Goal: Task Accomplishment & Management: Use online tool/utility

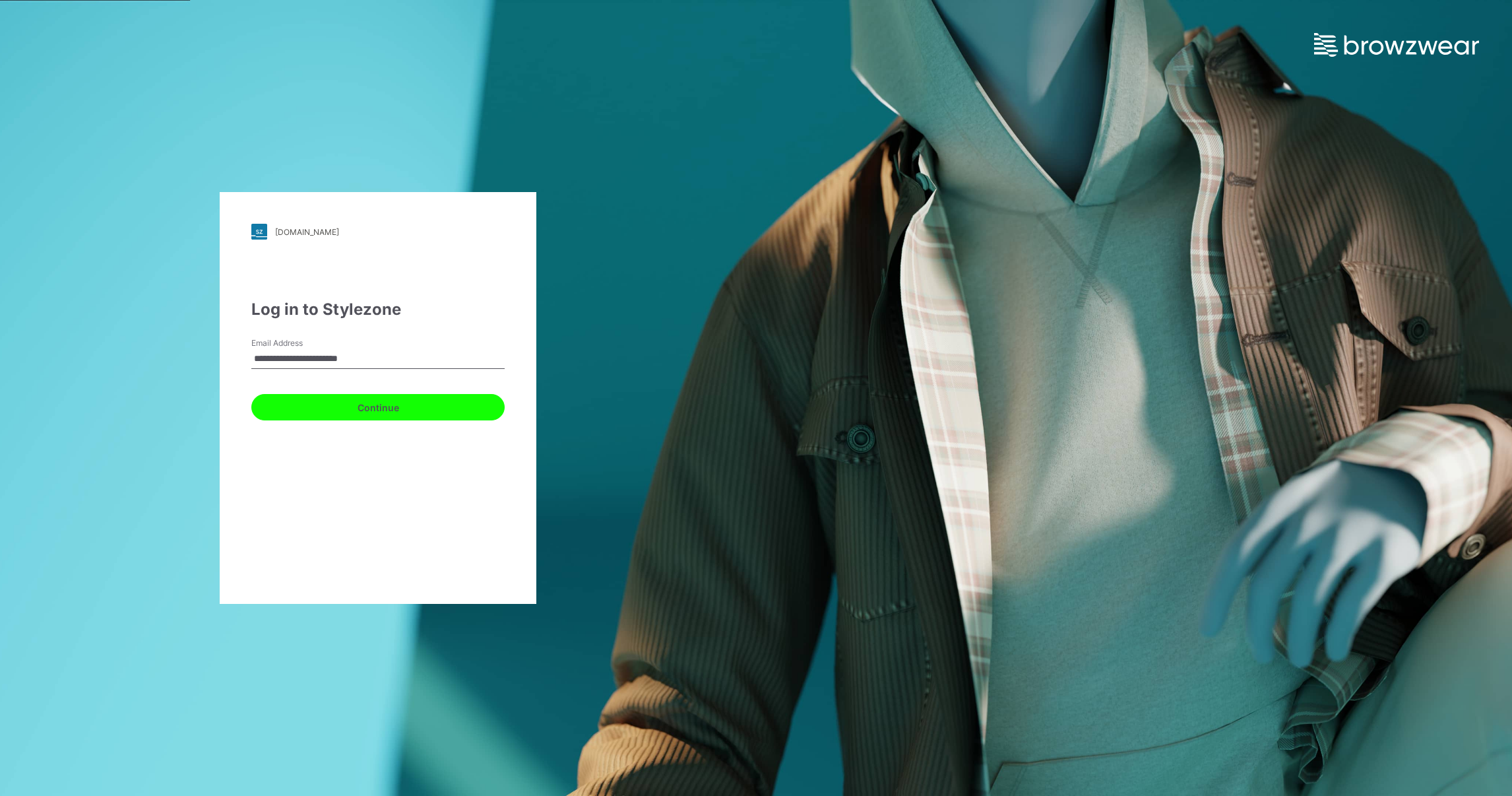
click at [377, 402] on button "Continue" at bounding box center [378, 407] width 253 height 26
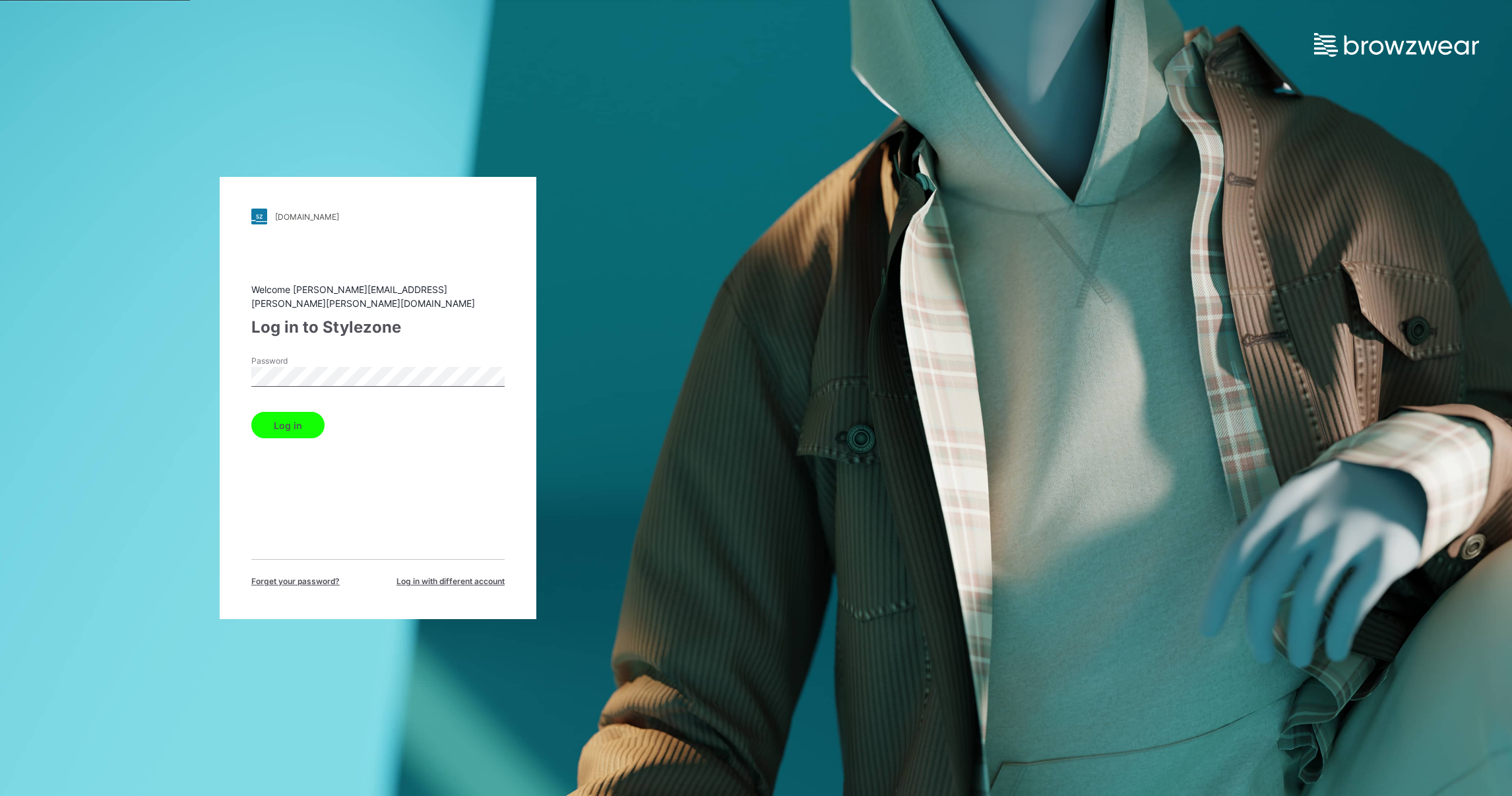
click at [279, 355] on label "Password" at bounding box center [298, 361] width 92 height 12
click at [279, 358] on label "Password" at bounding box center [298, 361] width 92 height 12
click at [302, 421] on button "Log in" at bounding box center [288, 425] width 73 height 26
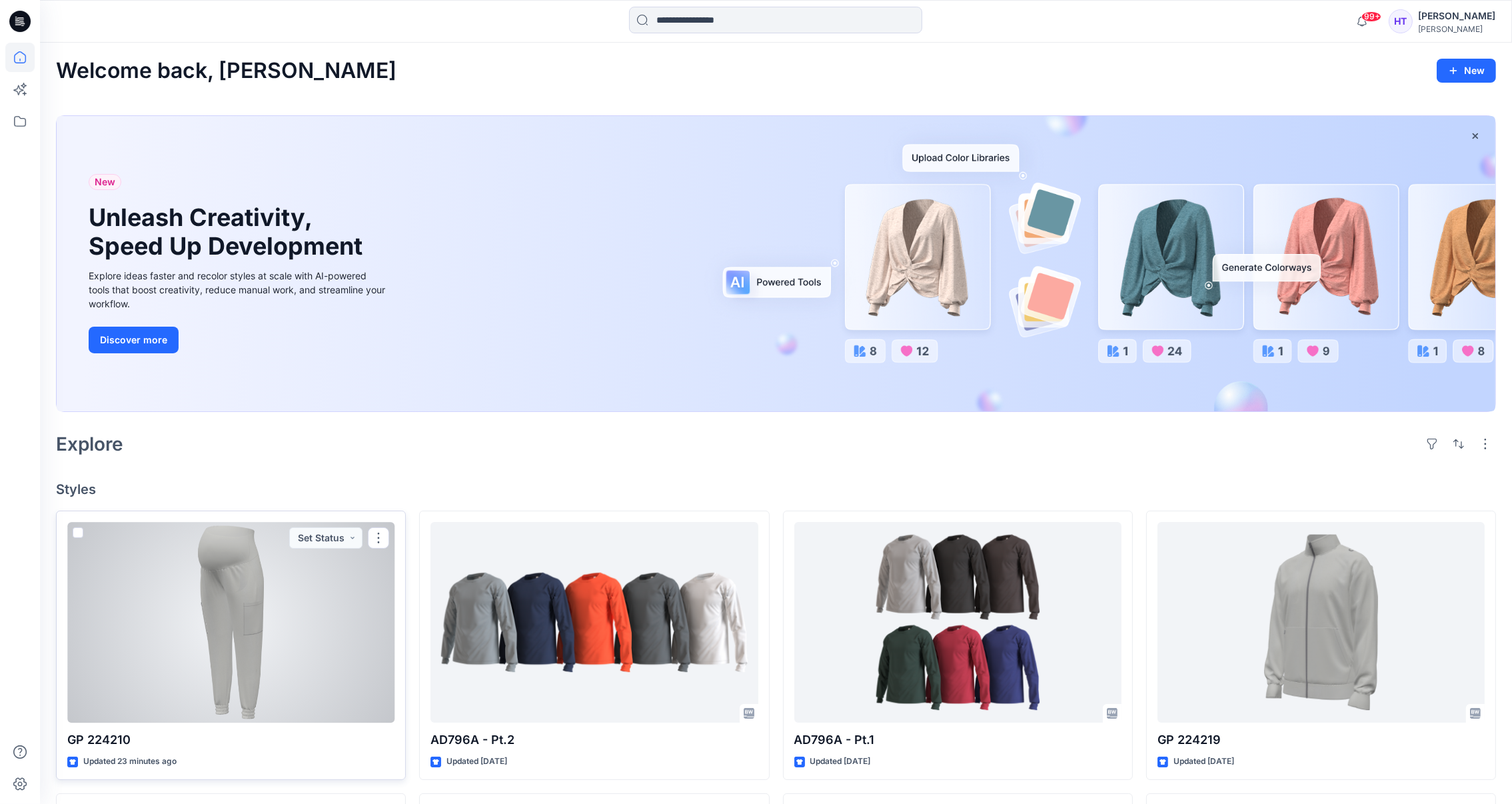
click at [185, 555] on div at bounding box center [230, 622] width 327 height 201
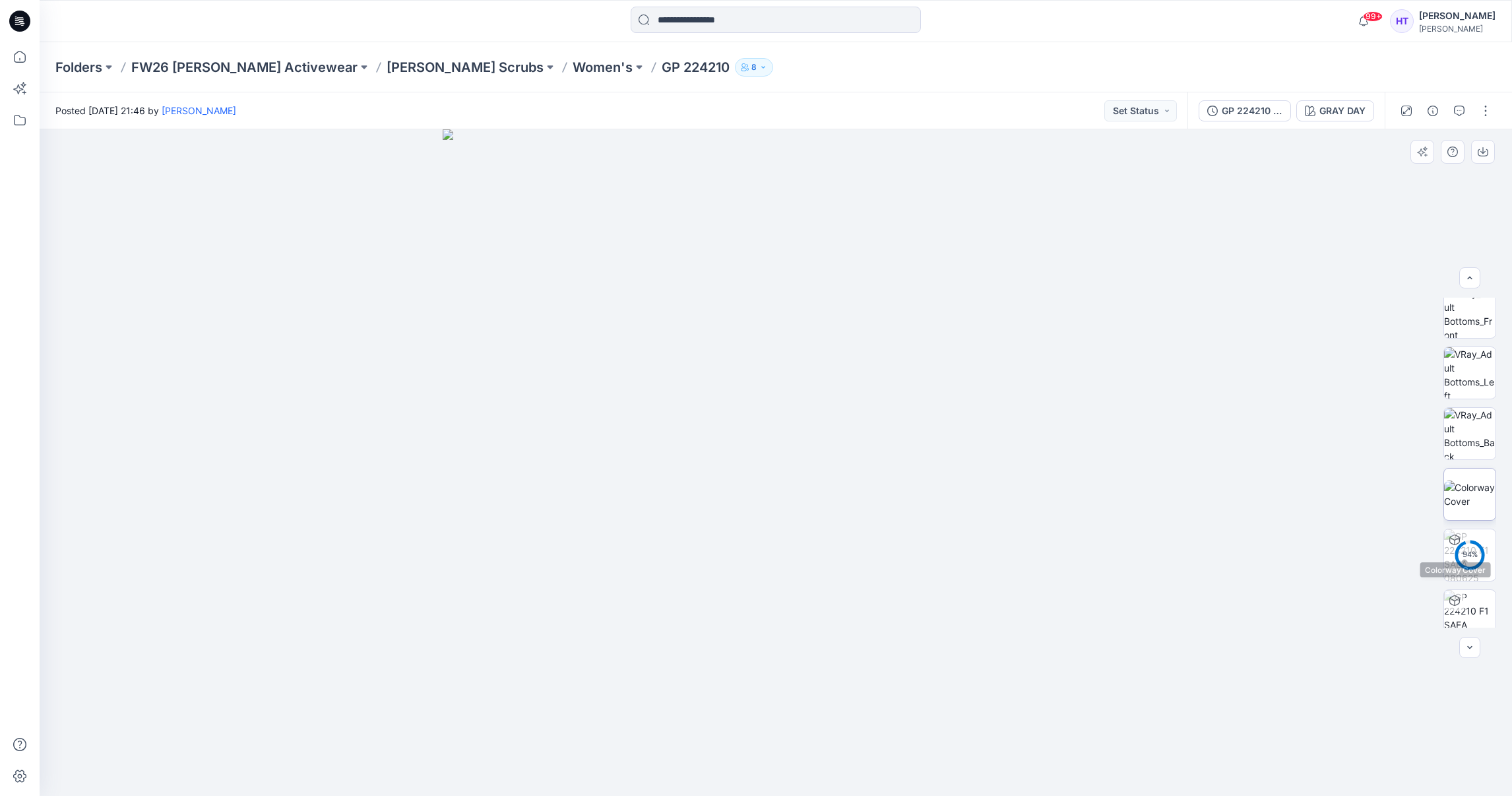
scroll to position [87, 0]
click at [1474, 590] on img at bounding box center [1470, 601] width 51 height 51
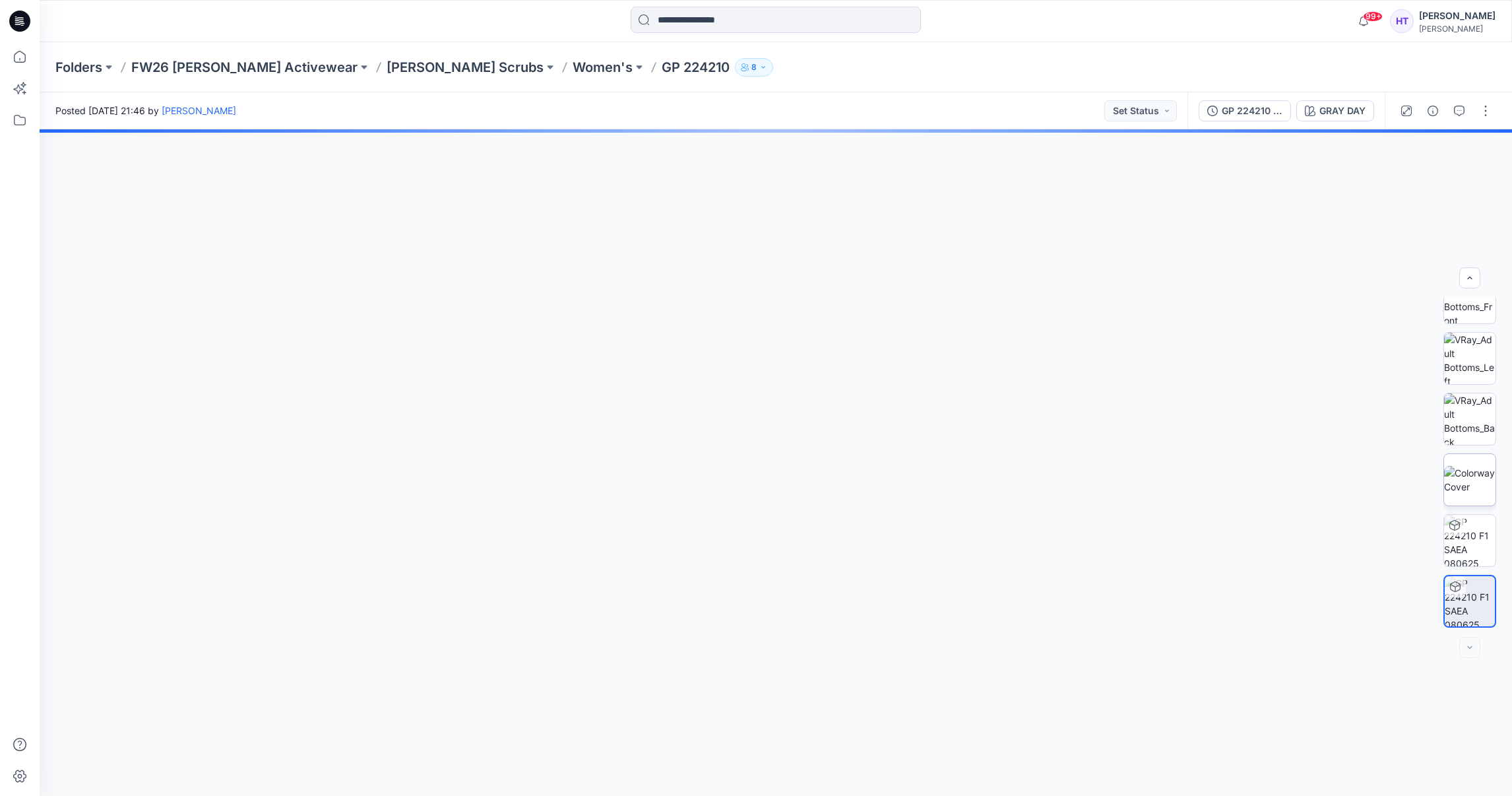
click at [1464, 494] on img at bounding box center [1470, 480] width 51 height 28
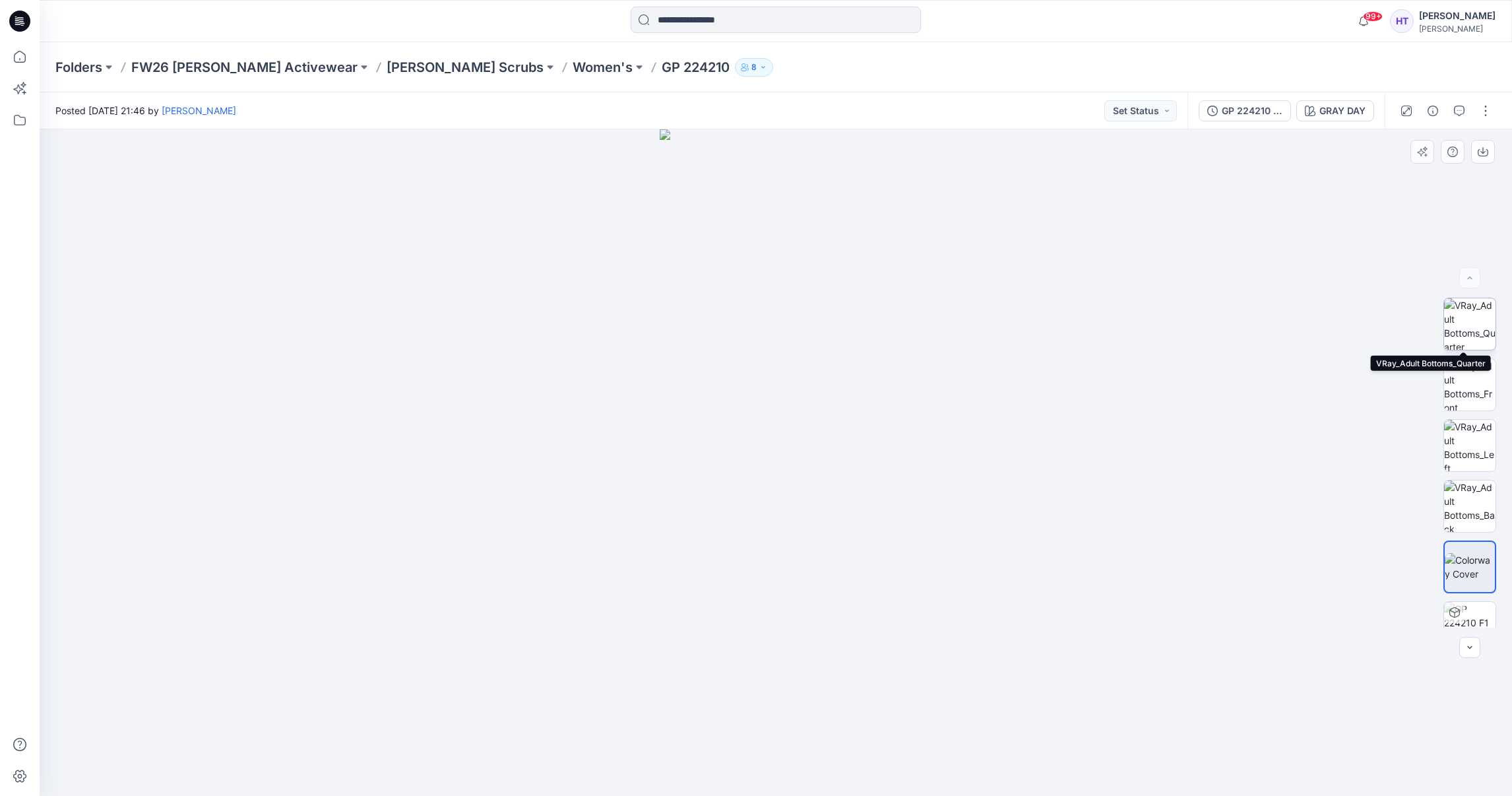
click at [1474, 313] on img at bounding box center [1470, 324] width 51 height 51
drag, startPoint x: 840, startPoint y: 430, endPoint x: 723, endPoint y: 440, distance: 117.4
click at [723, 440] on img at bounding box center [775, 462] width 666 height 667
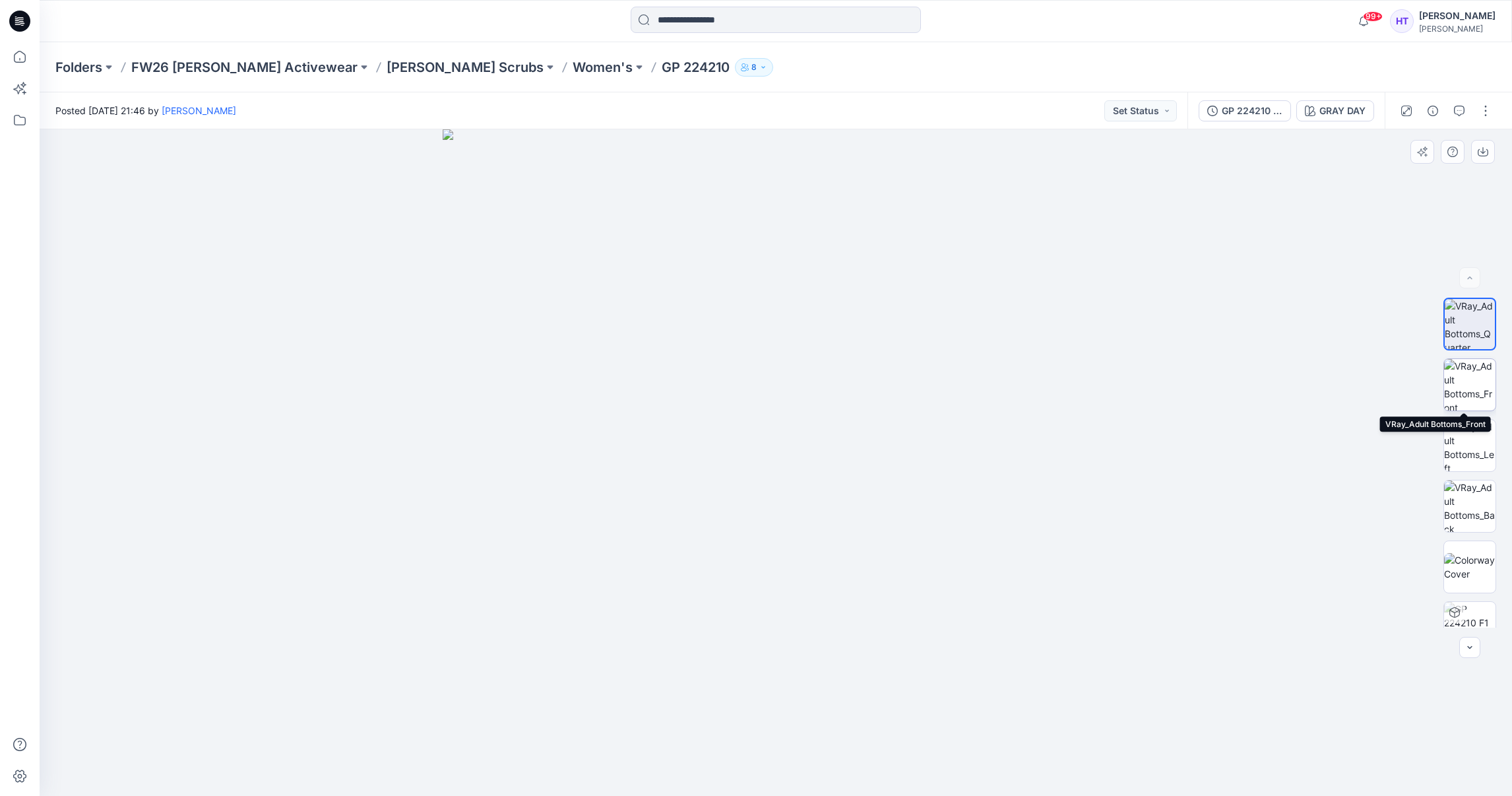
click at [1476, 367] on img at bounding box center [1470, 385] width 51 height 51
click at [1467, 447] on img at bounding box center [1470, 446] width 51 height 51
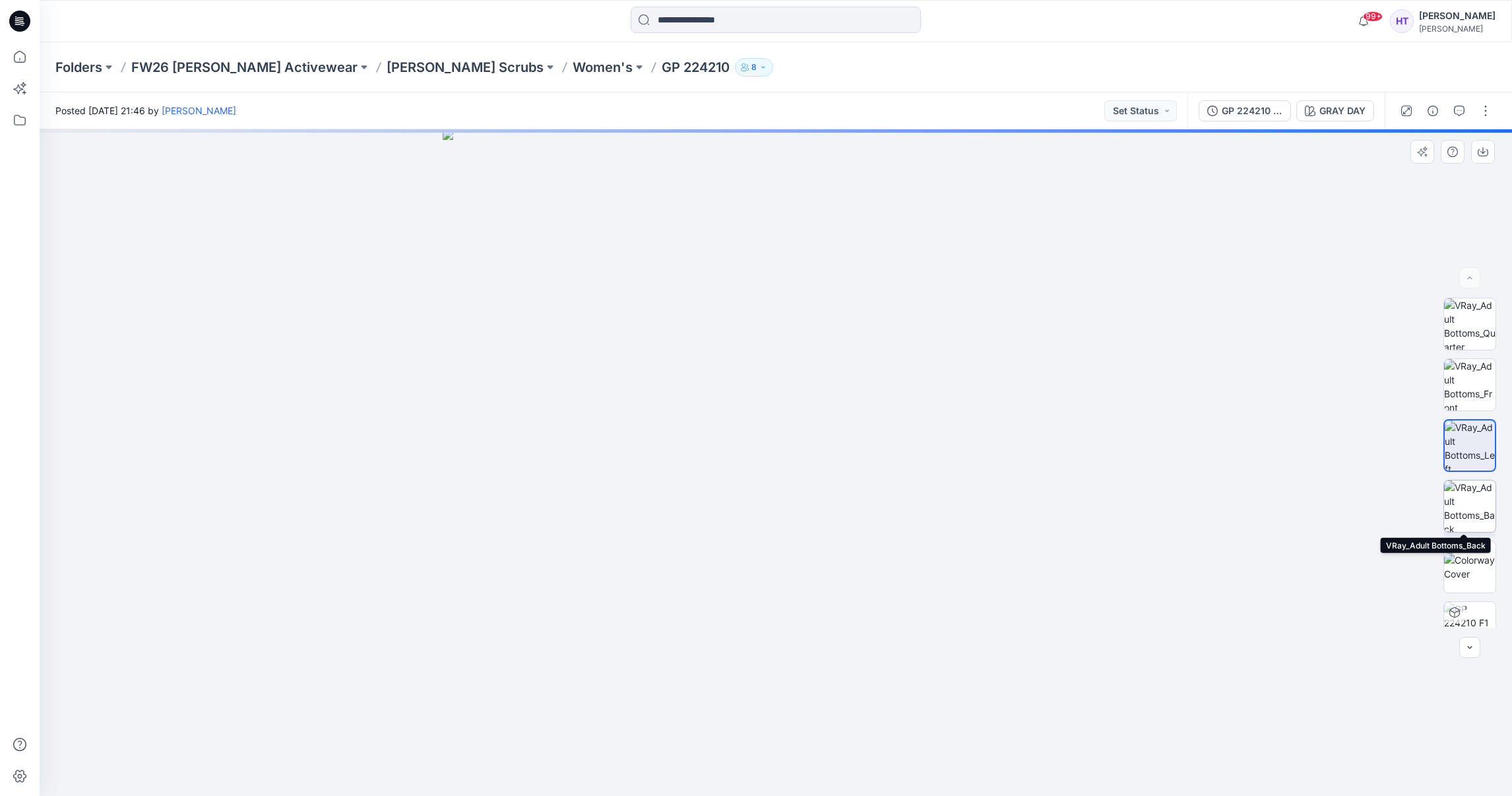
click at [1474, 489] on img at bounding box center [1470, 506] width 51 height 51
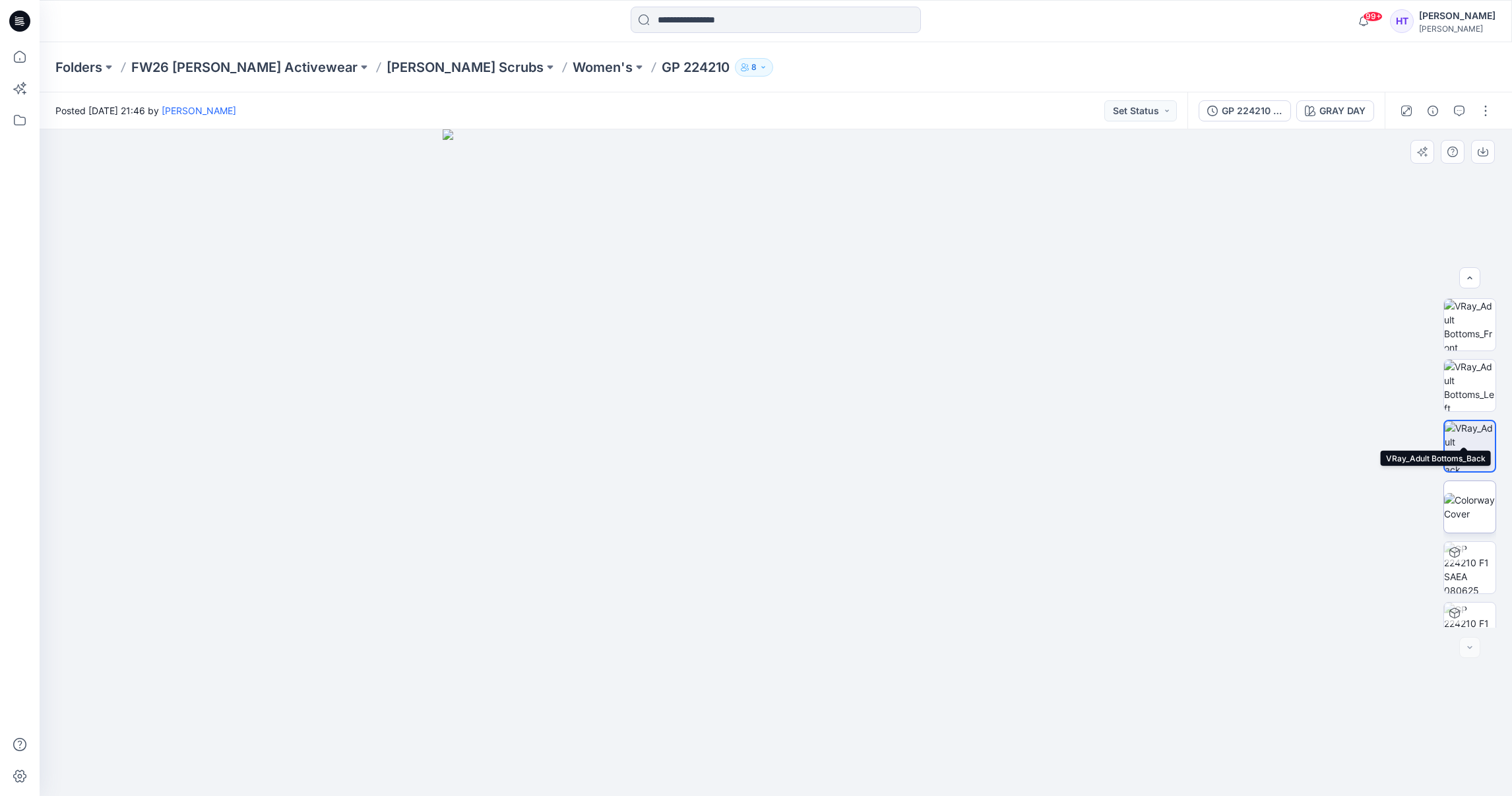
scroll to position [87, 0]
click at [1478, 610] on img at bounding box center [1470, 601] width 51 height 51
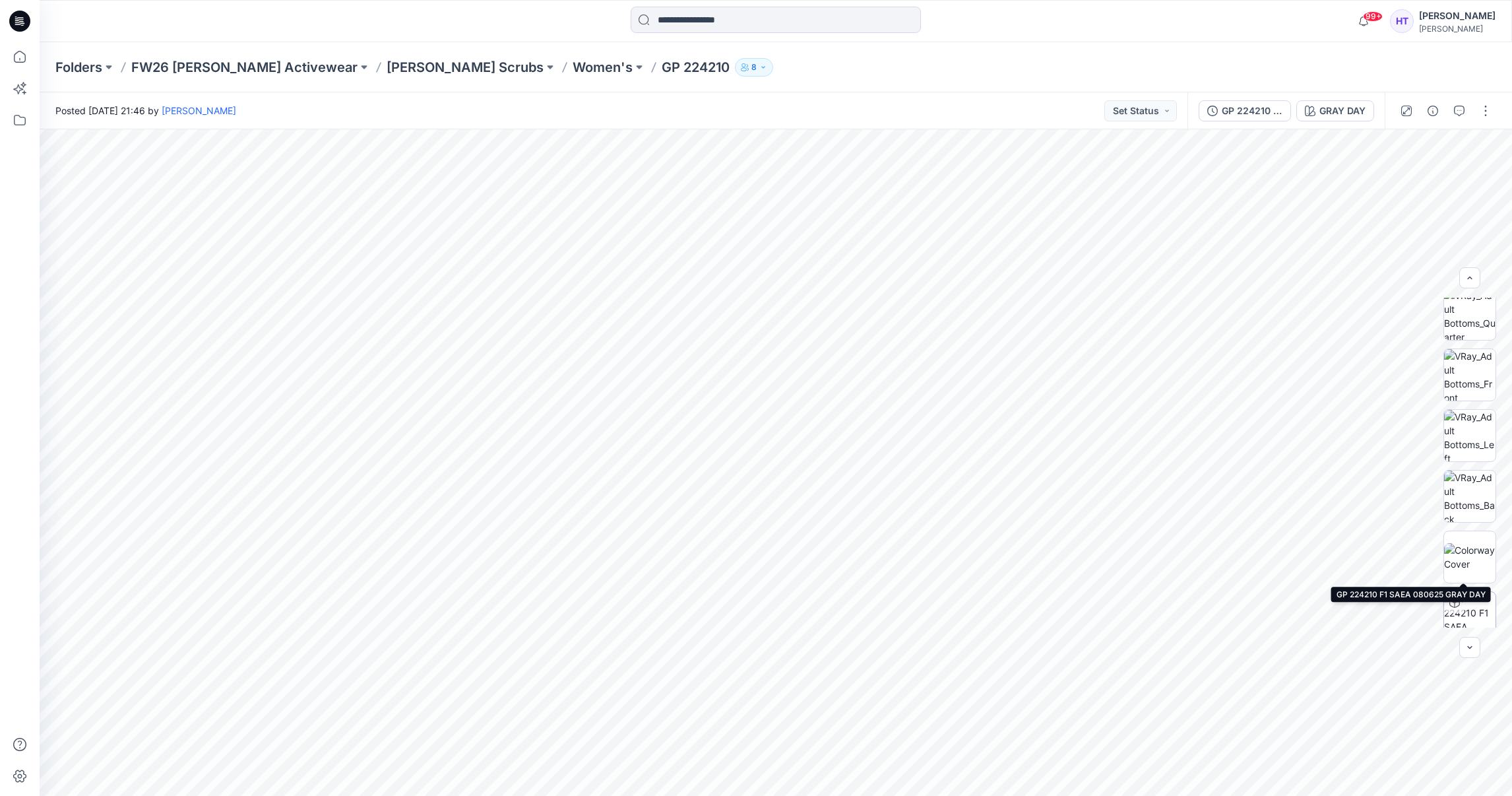
scroll to position [0, 0]
click at [1483, 111] on button "button" at bounding box center [1486, 110] width 21 height 21
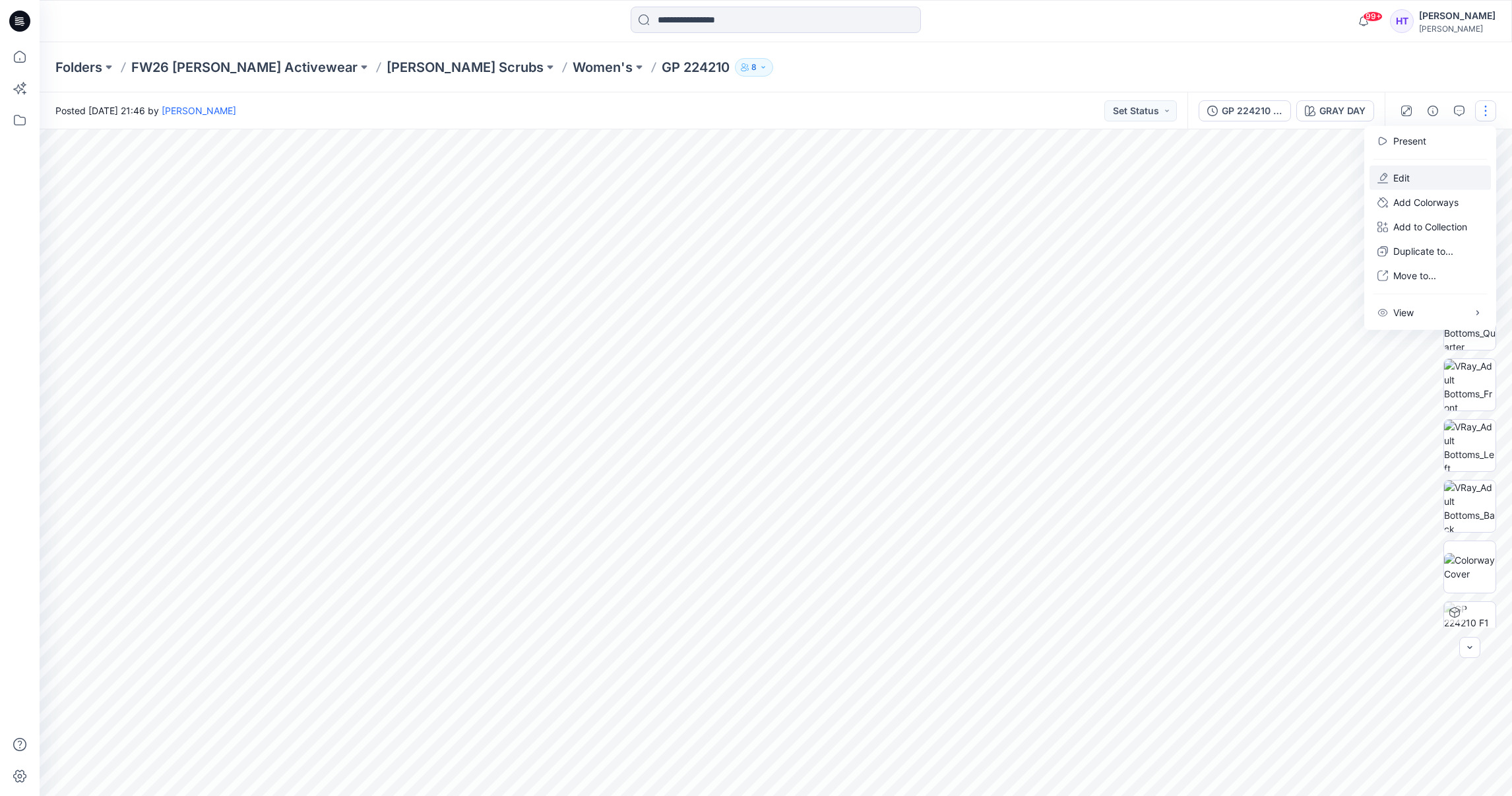
click at [1401, 176] on p "Edit" at bounding box center [1402, 178] width 17 height 14
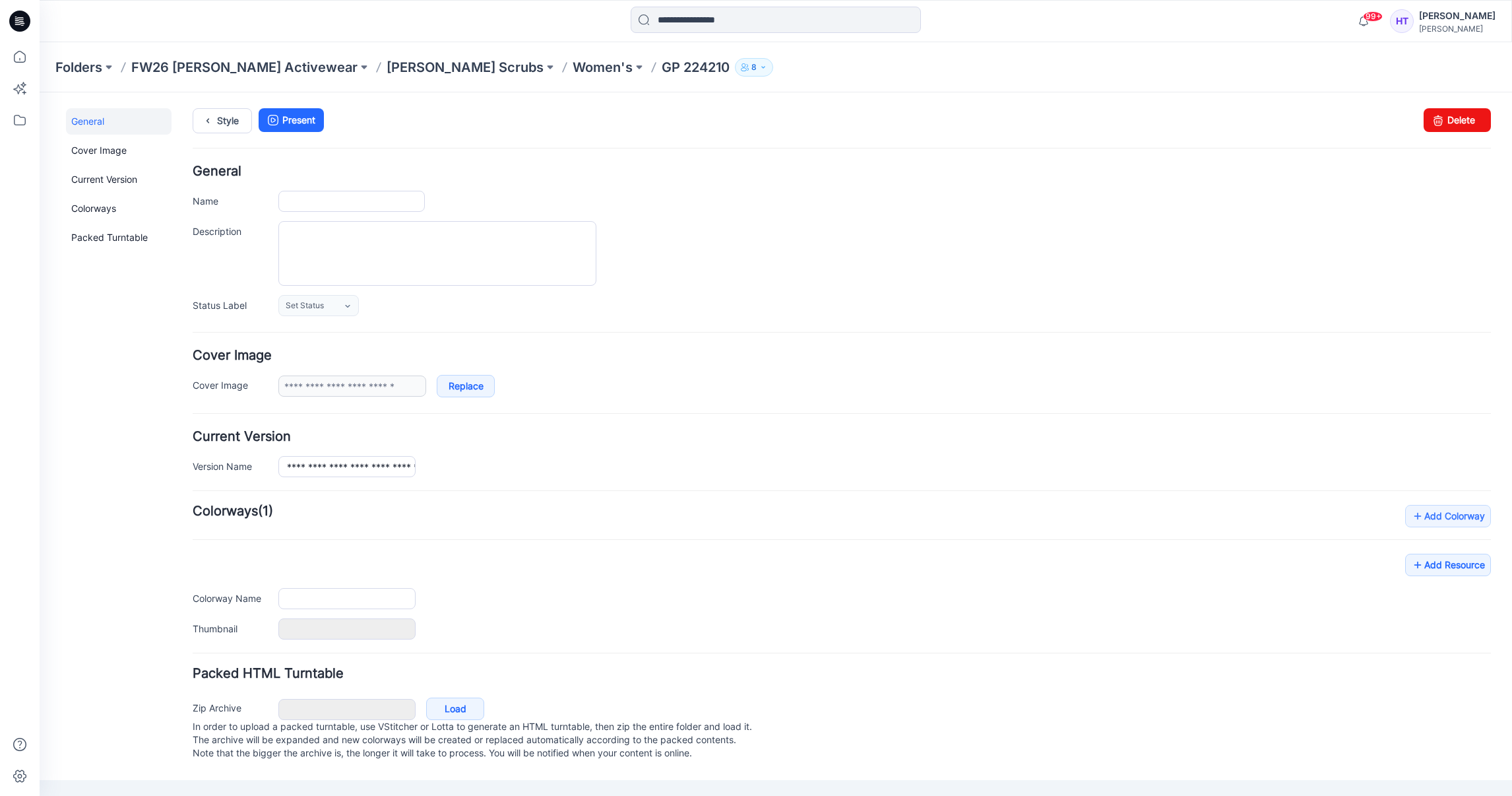
type input "*********"
type input "********"
type input "**********"
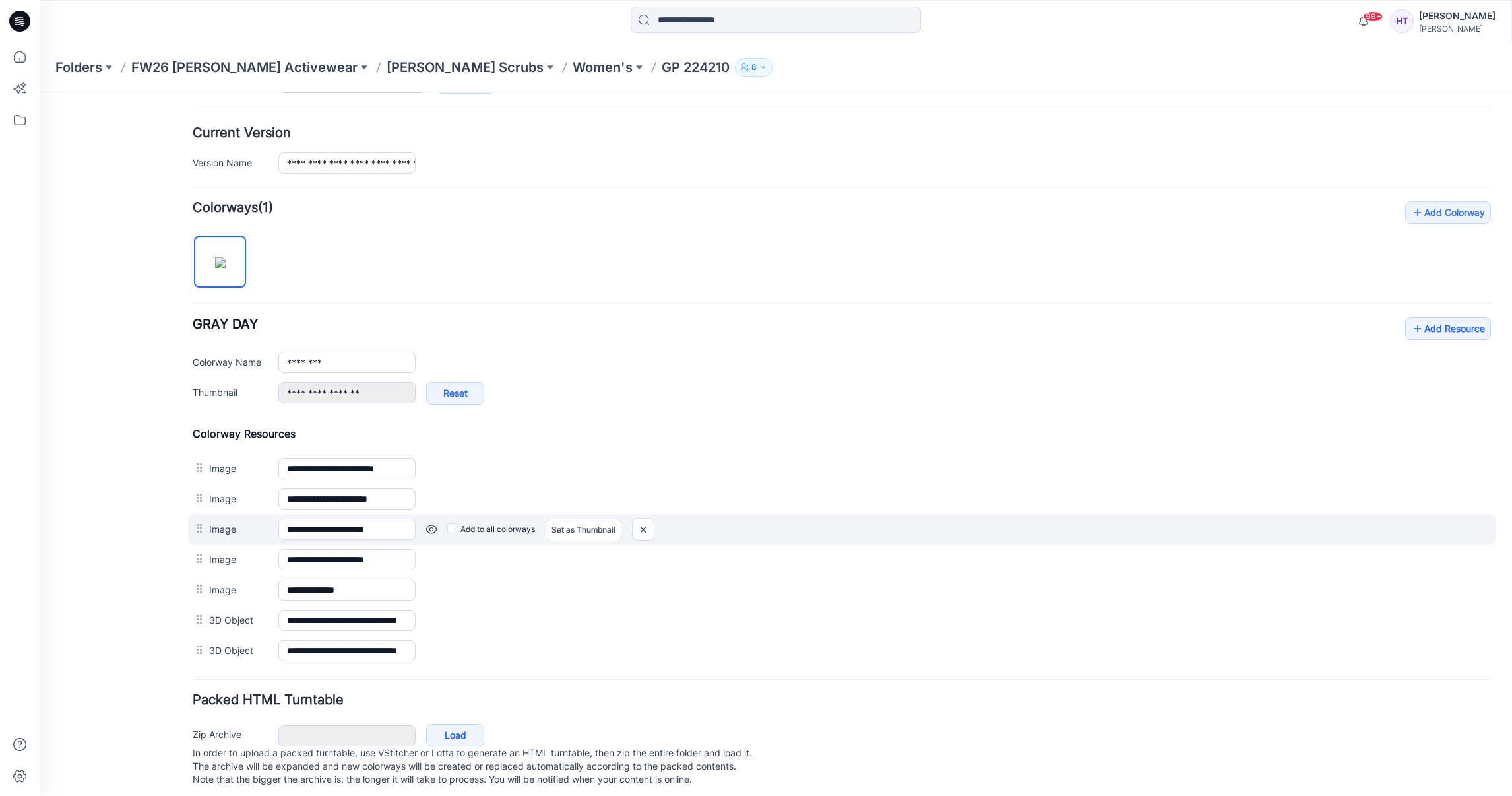
scroll to position [330, 0]
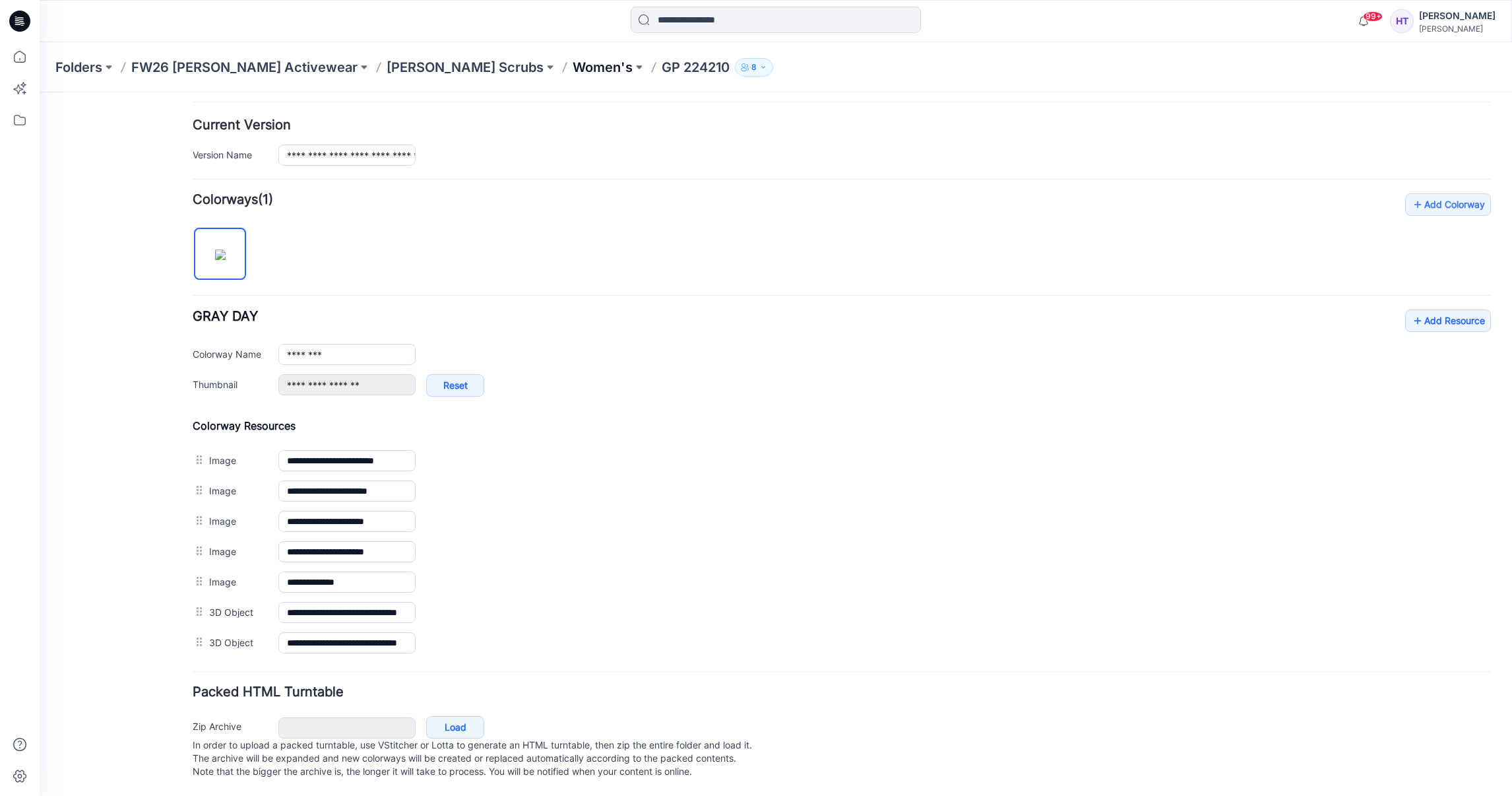
click at [573, 72] on p "Women's" at bounding box center [603, 67] width 60 height 18
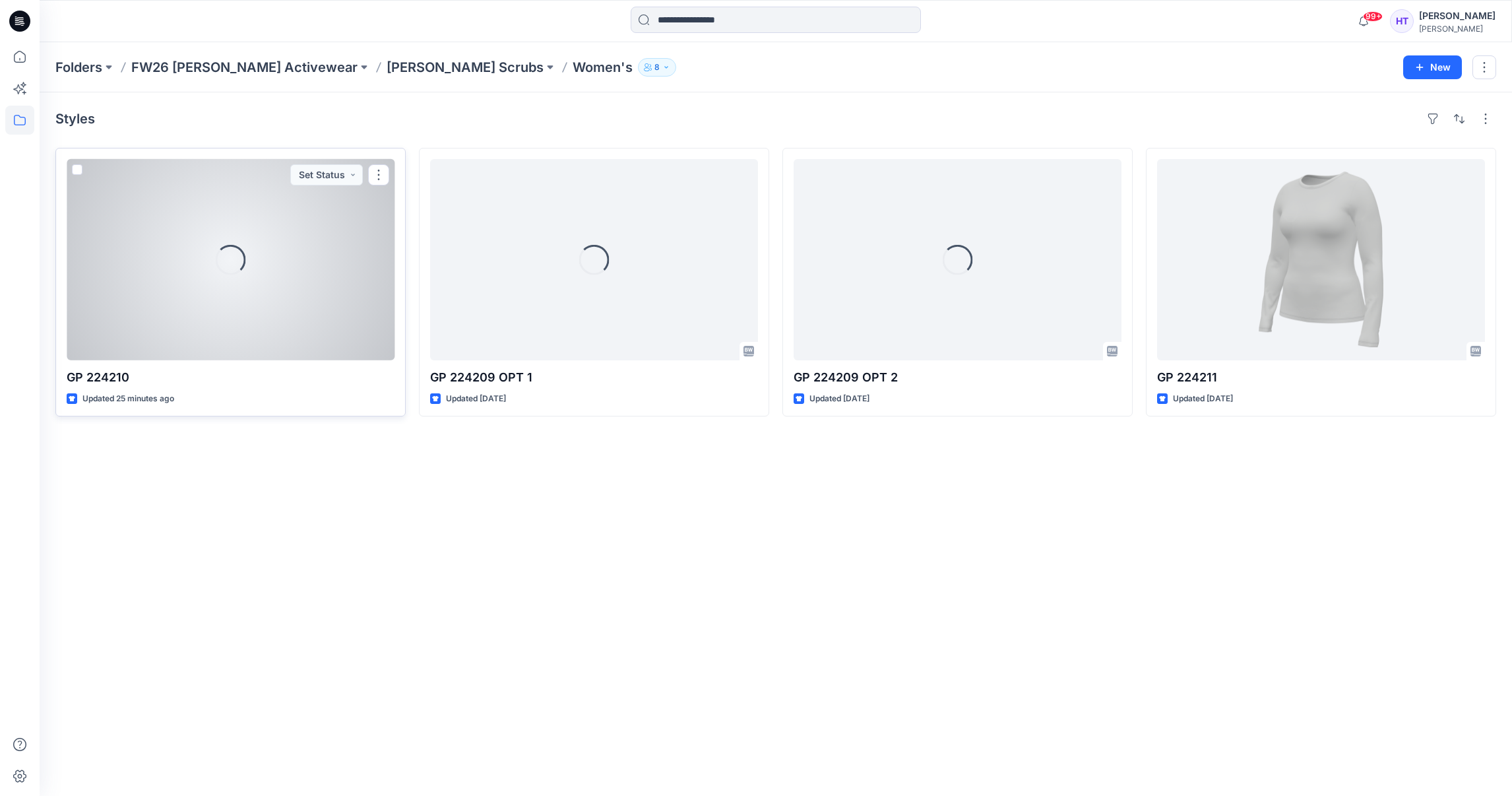
click at [211, 307] on div "Loading..." at bounding box center [230, 259] width 328 height 201
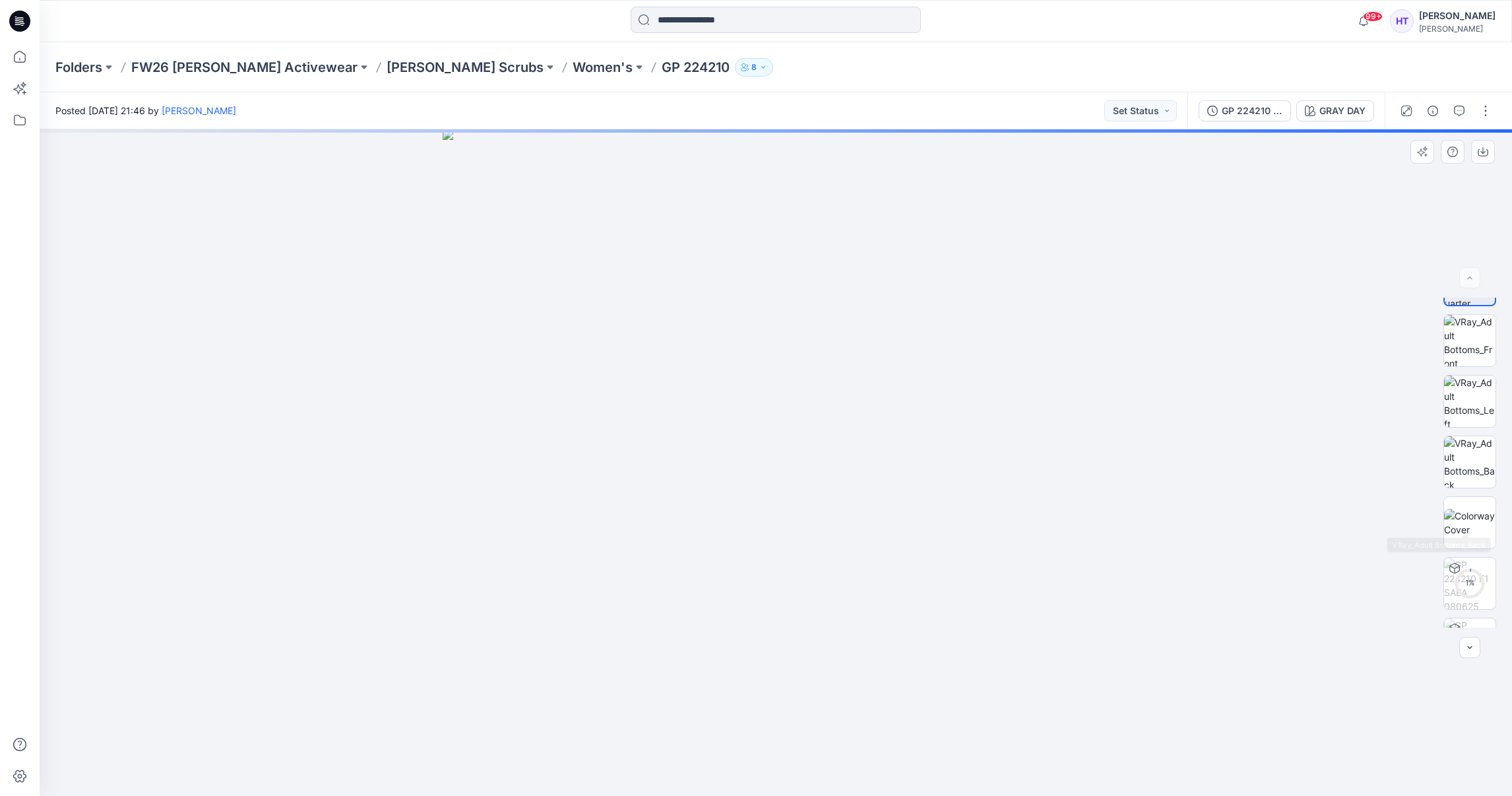
scroll to position [87, 0]
click at [1470, 544] on div "3 %" at bounding box center [1470, 540] width 31 height 11
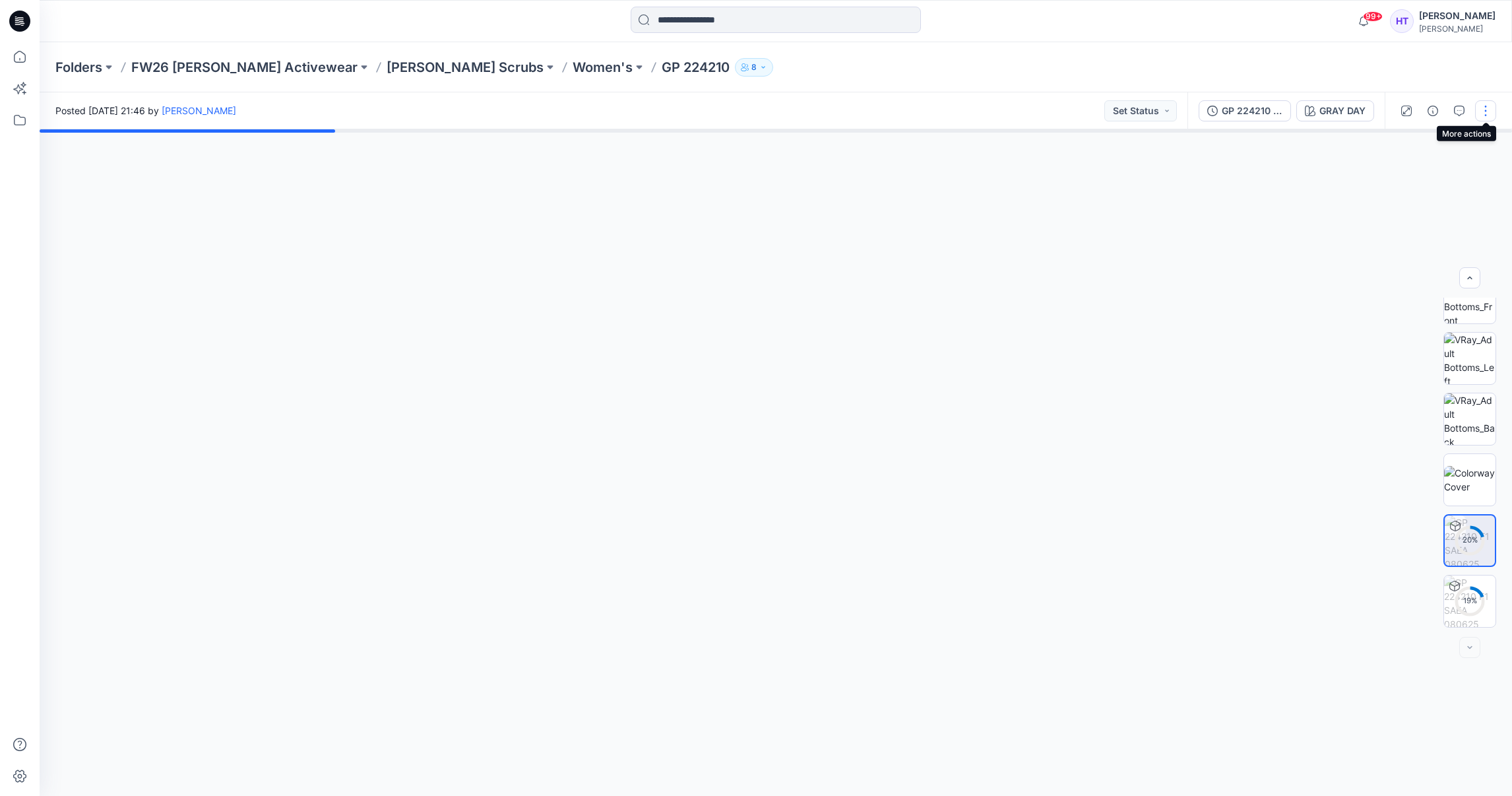
click at [1493, 110] on button "button" at bounding box center [1486, 110] width 21 height 21
click at [1459, 170] on button "Edit" at bounding box center [1431, 177] width 121 height 24
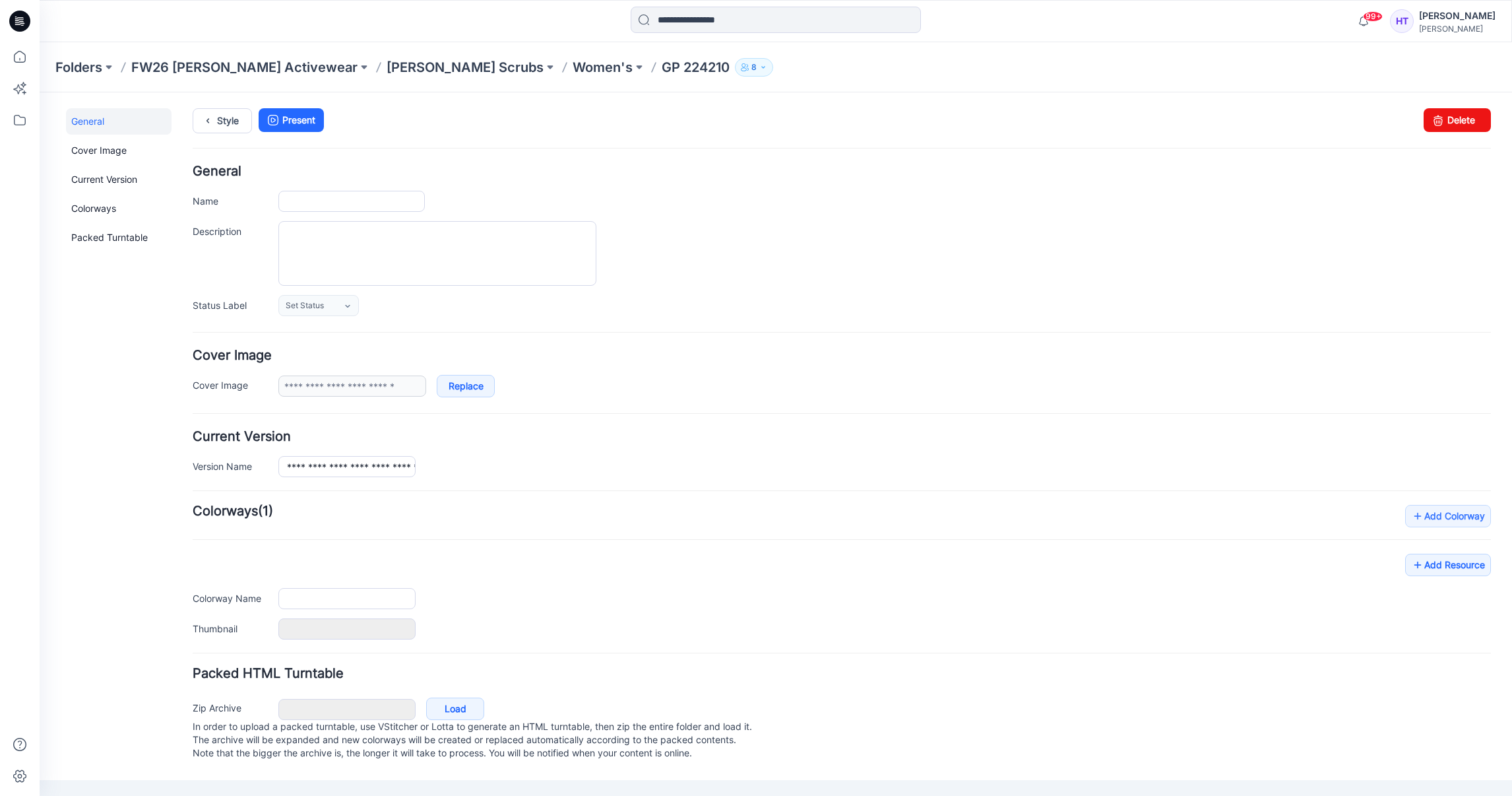
type input "*********"
type input "********"
type input "**********"
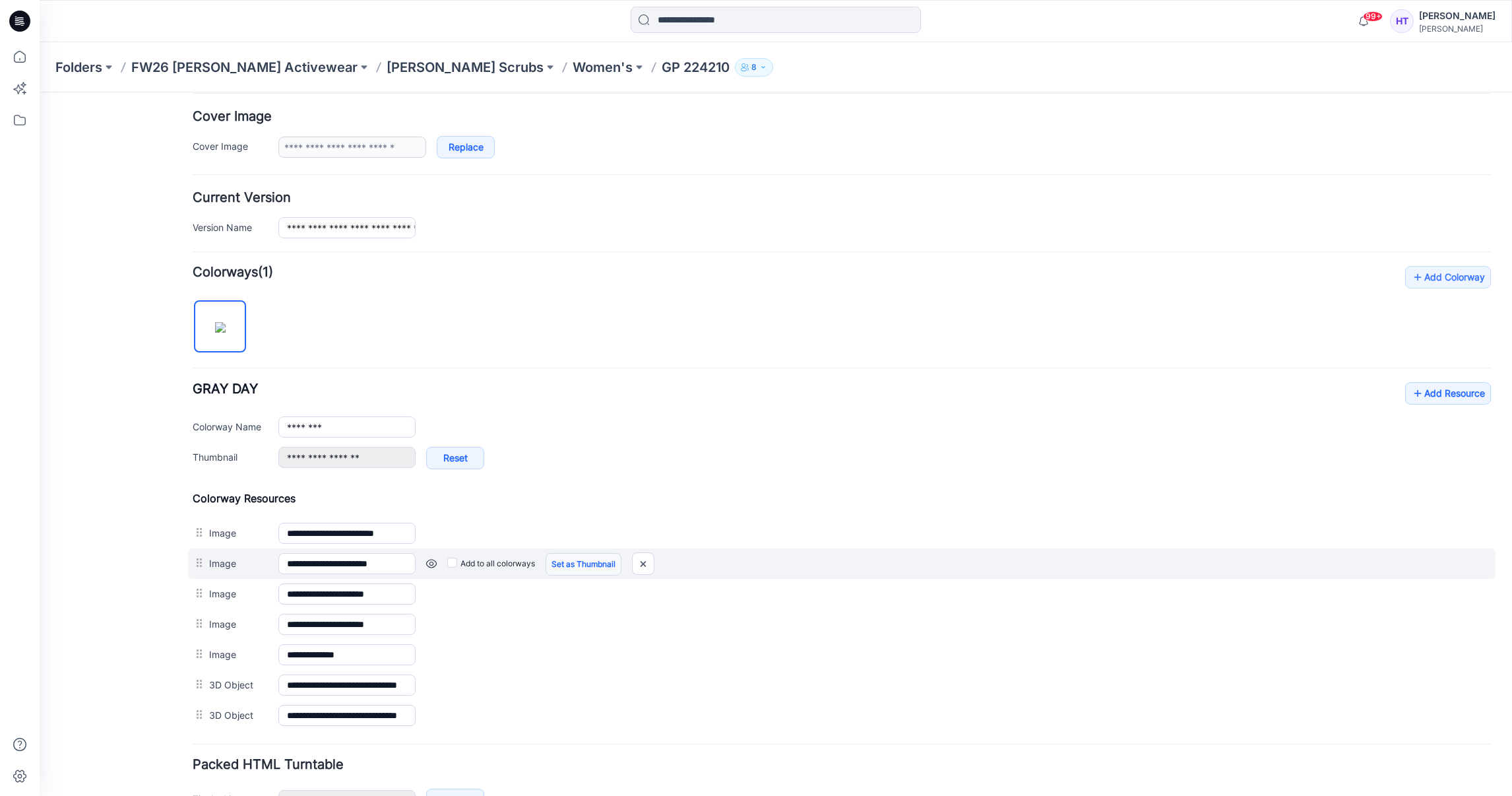
scroll to position [330, 0]
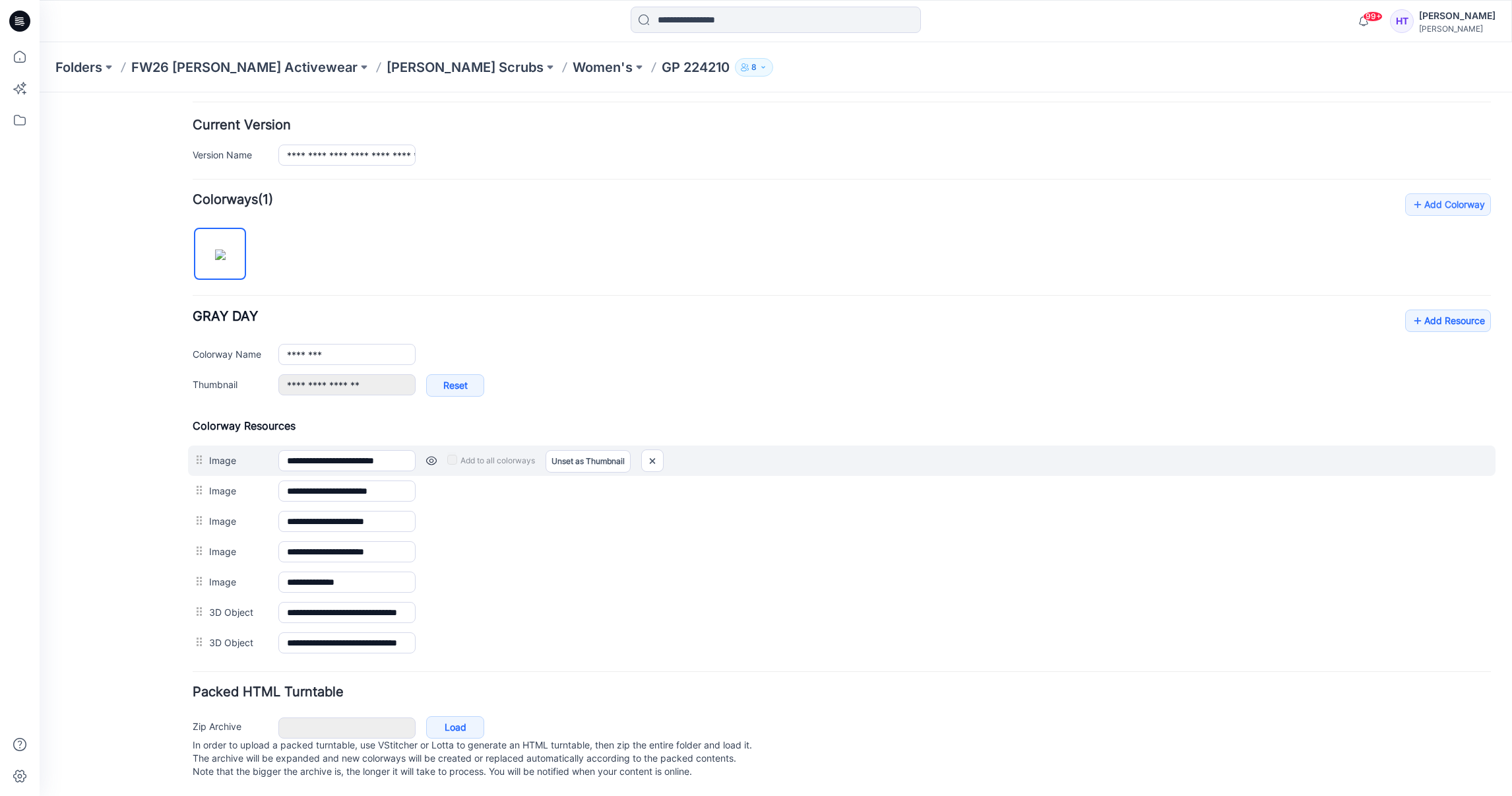
click at [432, 455] on link at bounding box center [432, 460] width 10 height 10
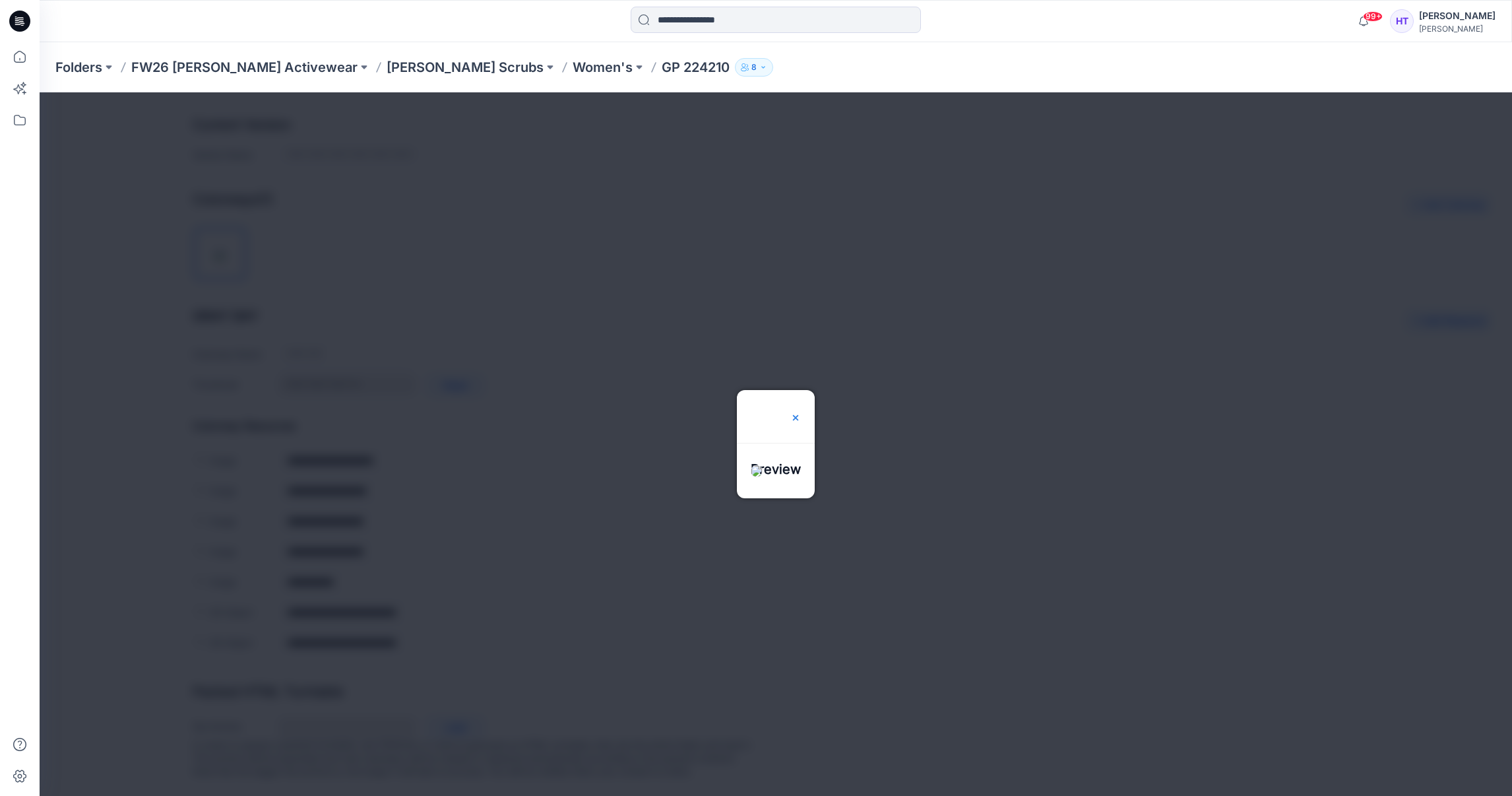
click at [801, 413] on img at bounding box center [796, 418] width 10 height 10
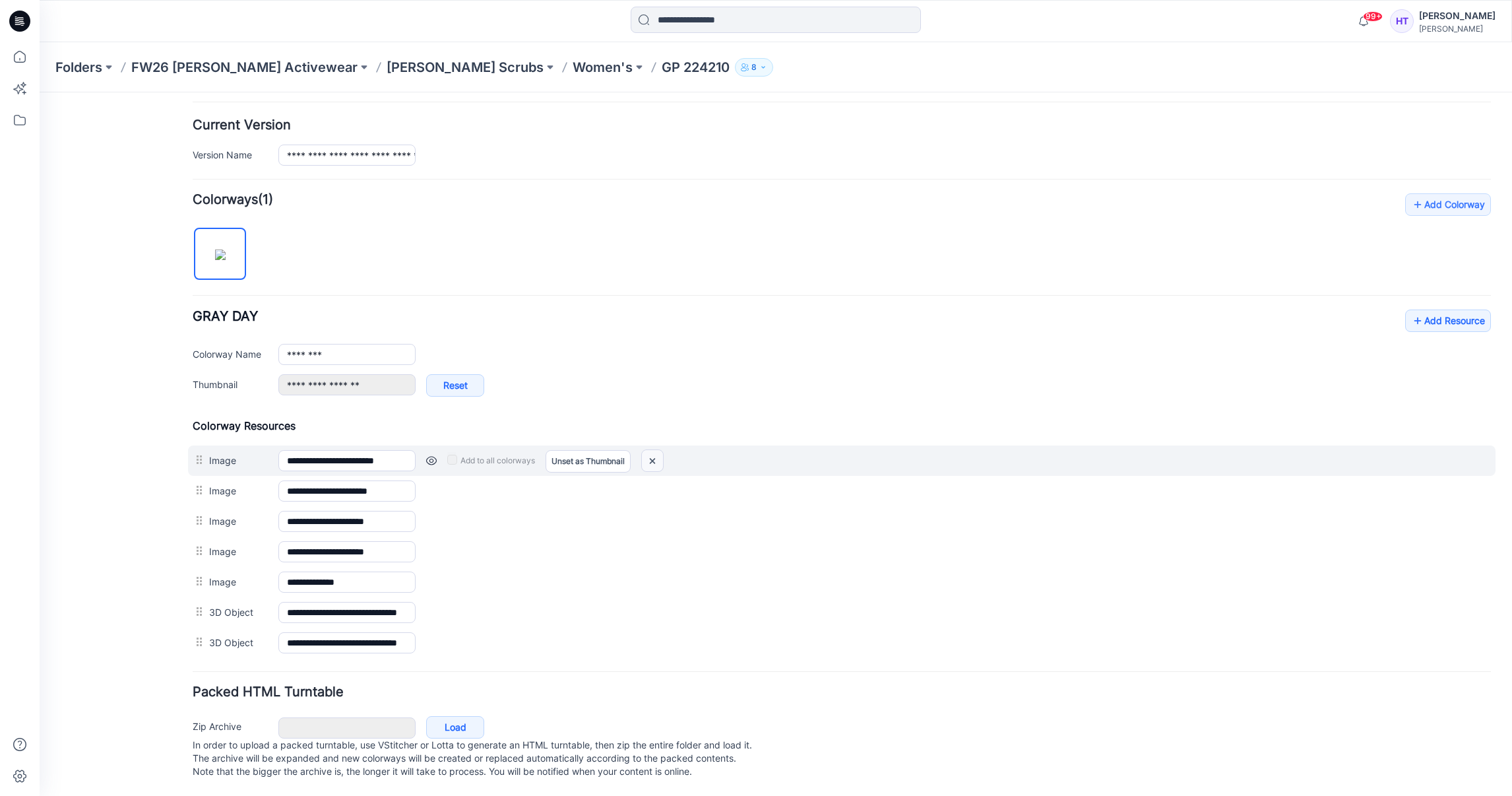
click at [655, 450] on img at bounding box center [652, 461] width 21 height 22
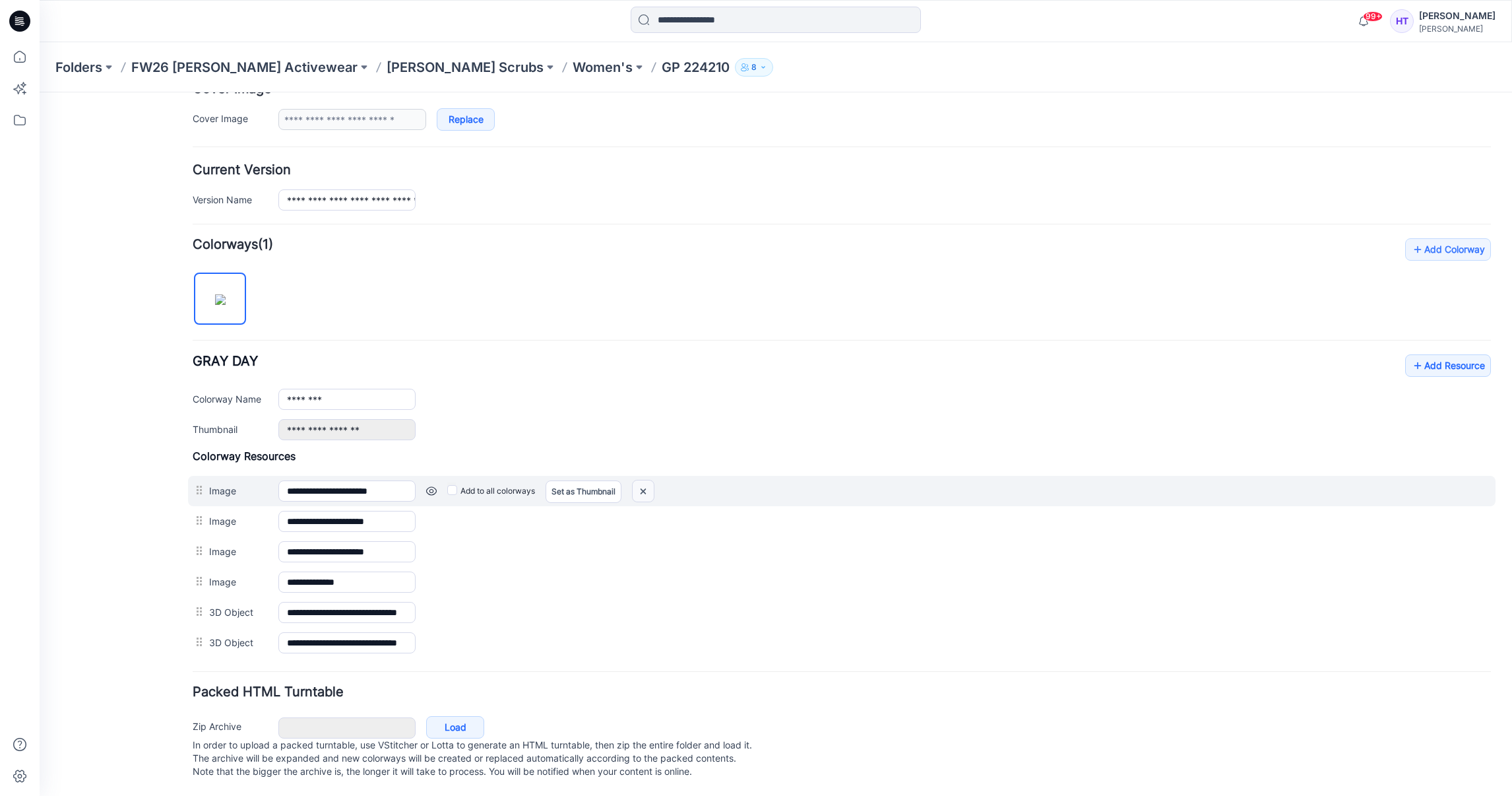
click at [647, 481] on img at bounding box center [643, 492] width 21 height 22
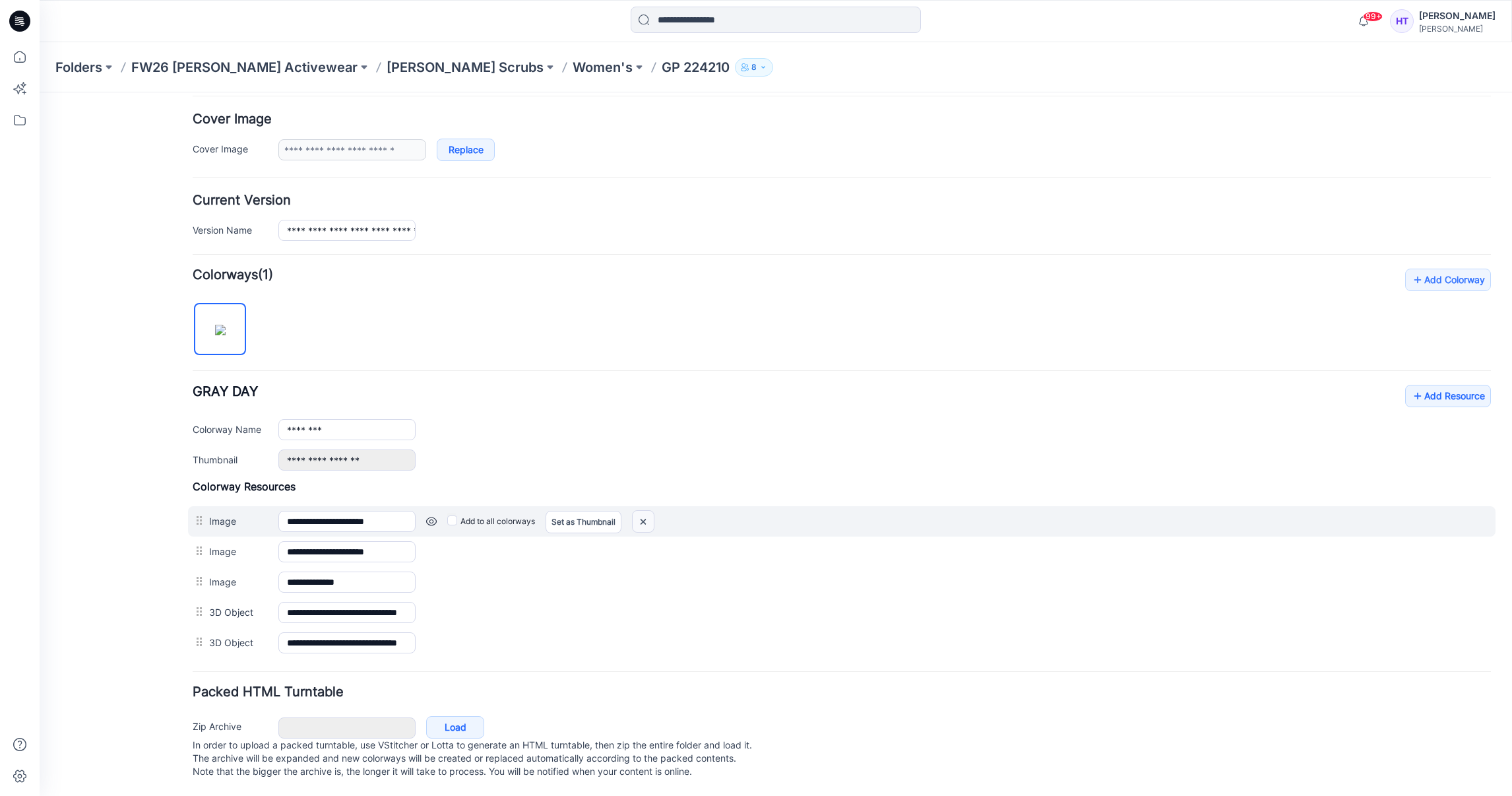
click at [647, 511] on img at bounding box center [643, 522] width 21 height 22
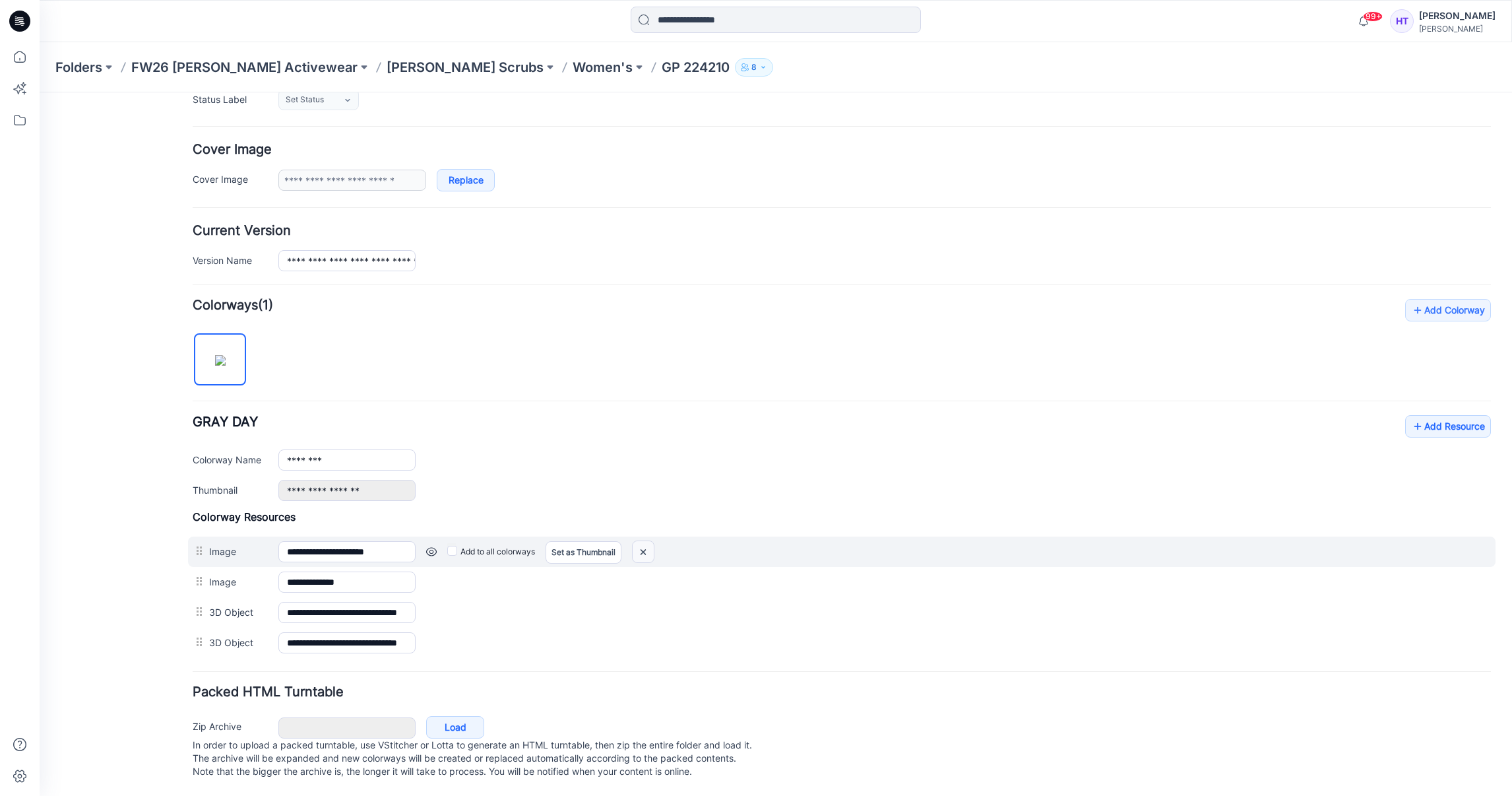
click at [644, 541] on img at bounding box center [643, 552] width 21 height 22
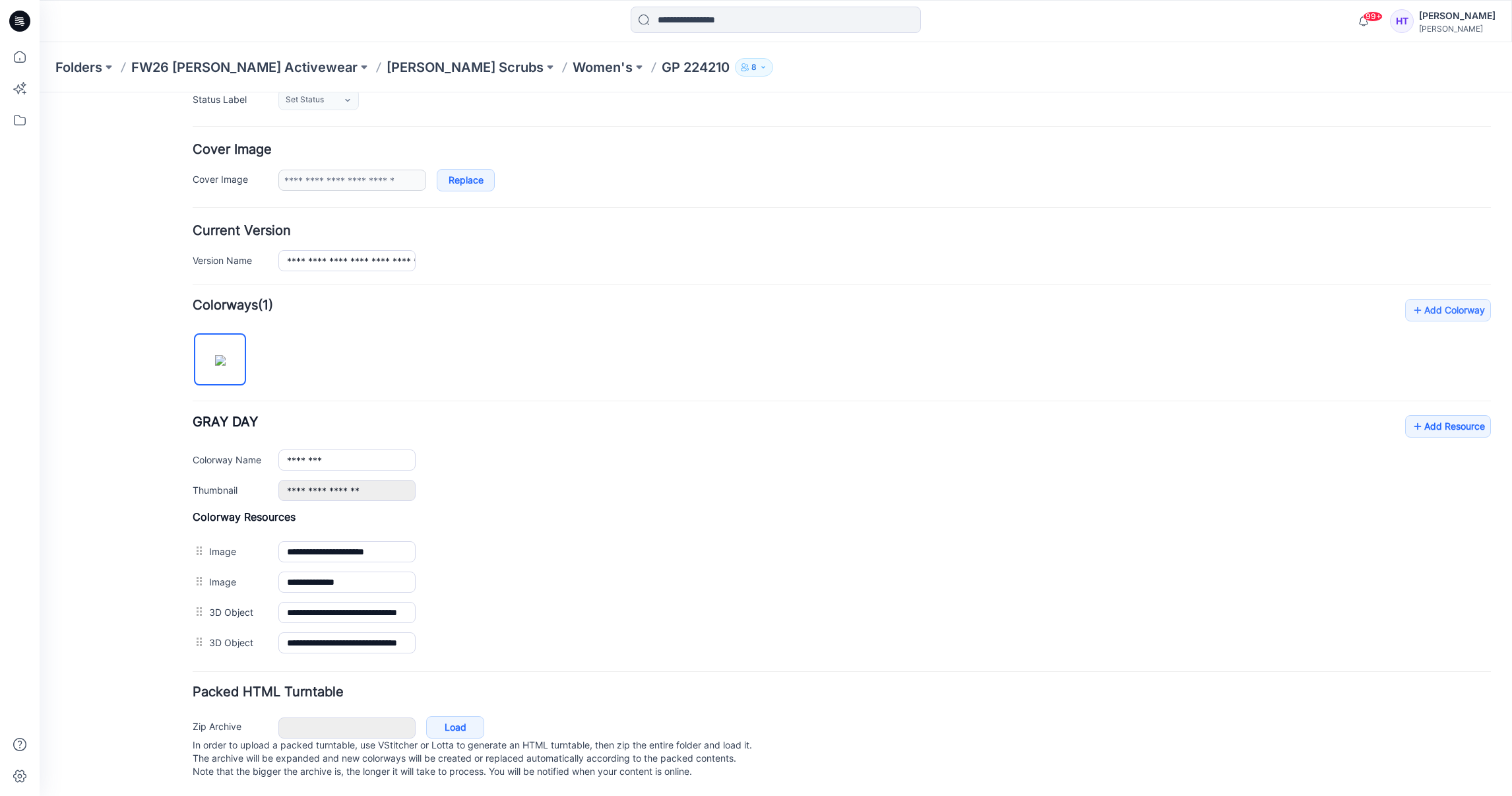
scroll to position [192, 0]
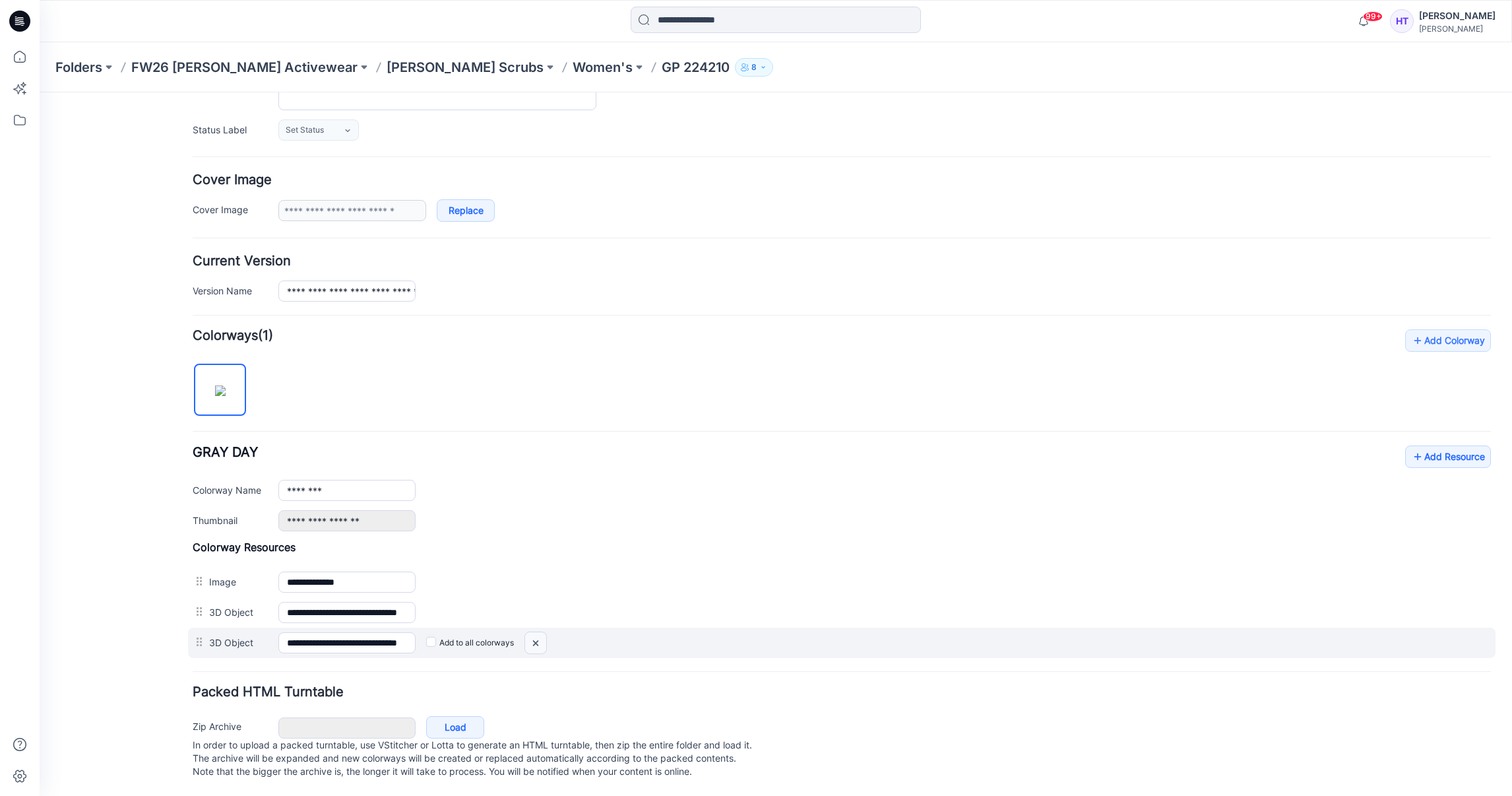
click at [40, 92] on img at bounding box center [40, 92] width 0 height 0
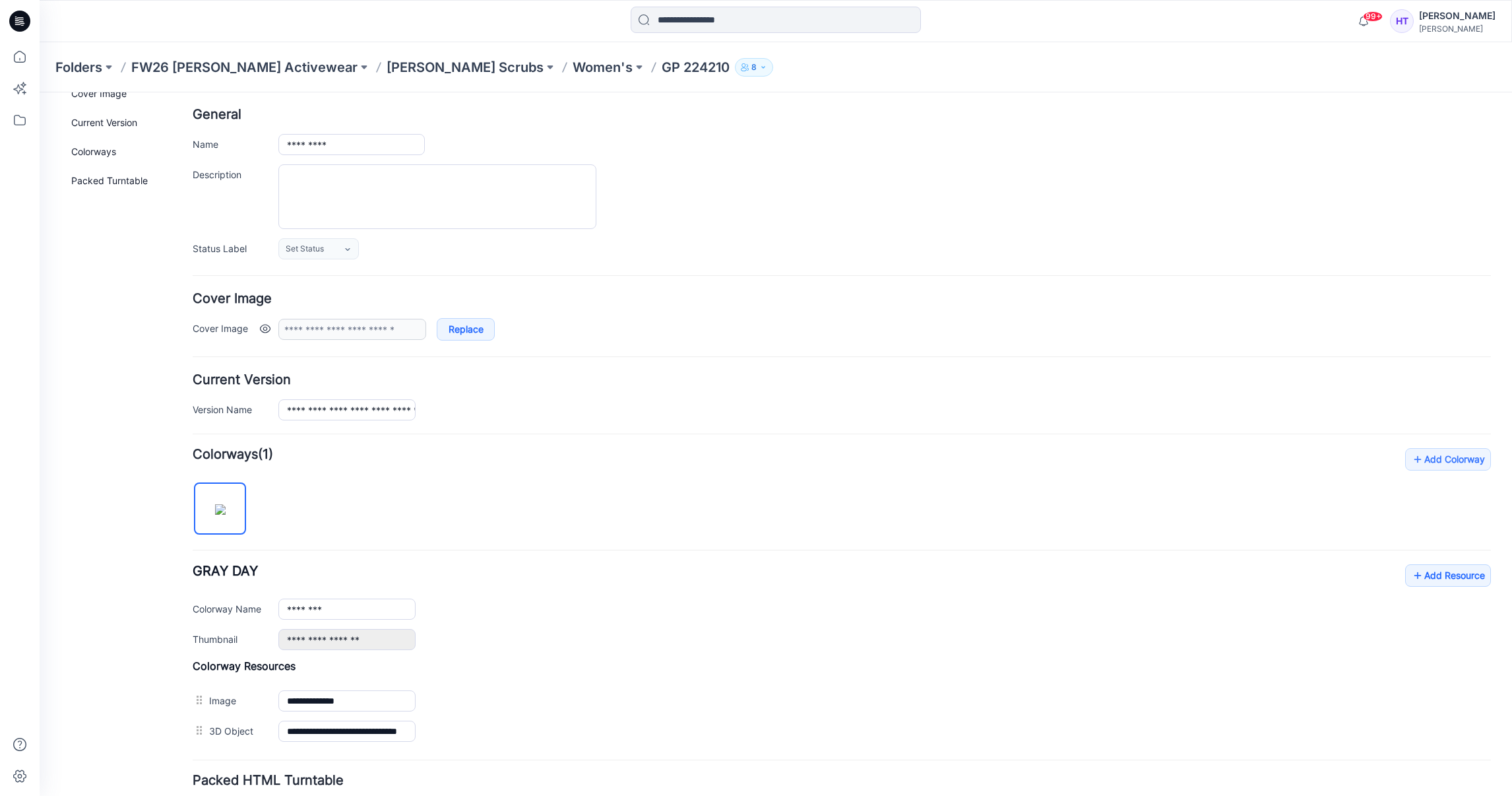
scroll to position [0, 0]
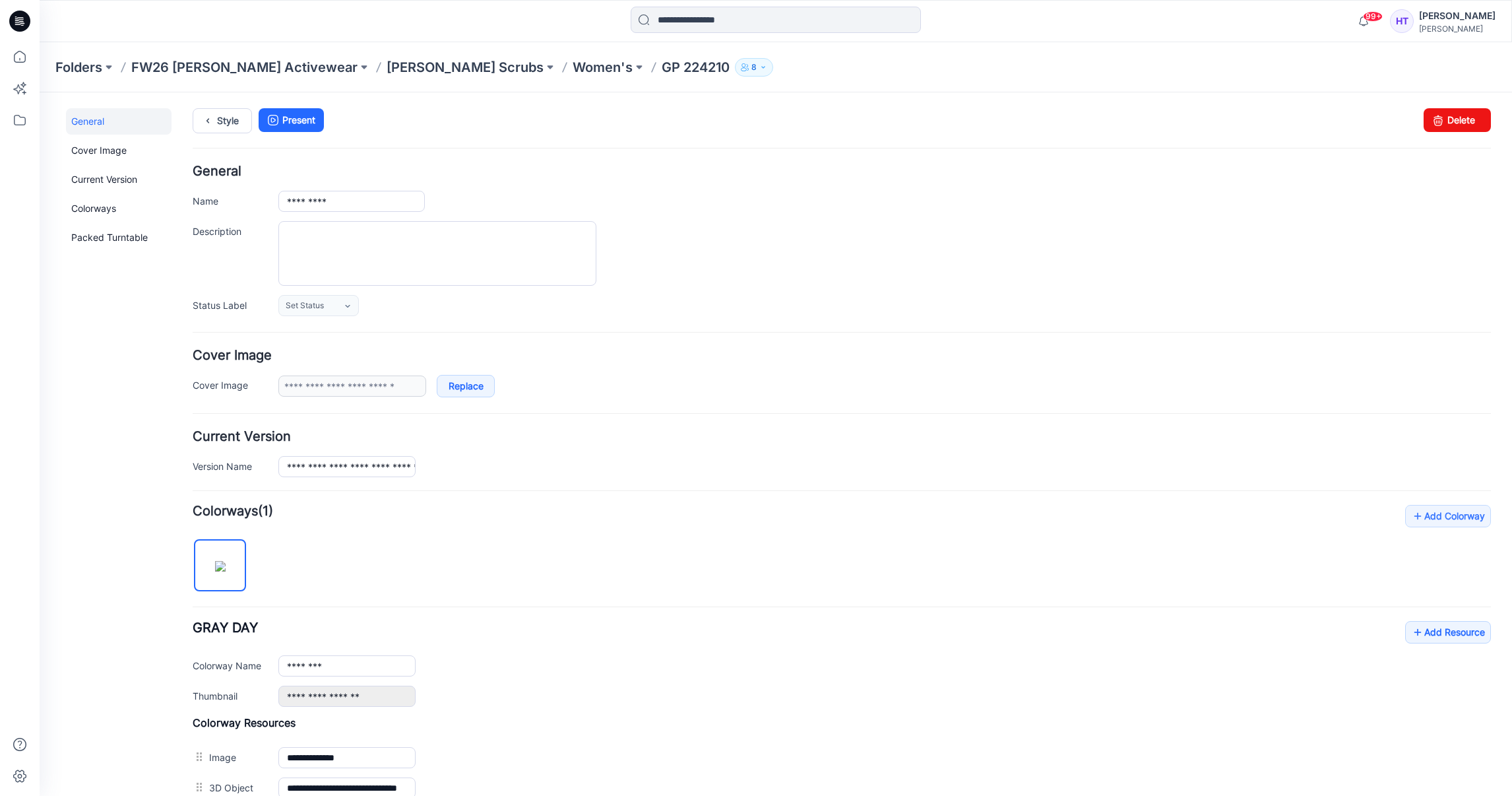
click at [662, 67] on p "GP 224210" at bounding box center [696, 67] width 68 height 18
click at [220, 124] on link "Style" at bounding box center [222, 121] width 59 height 25
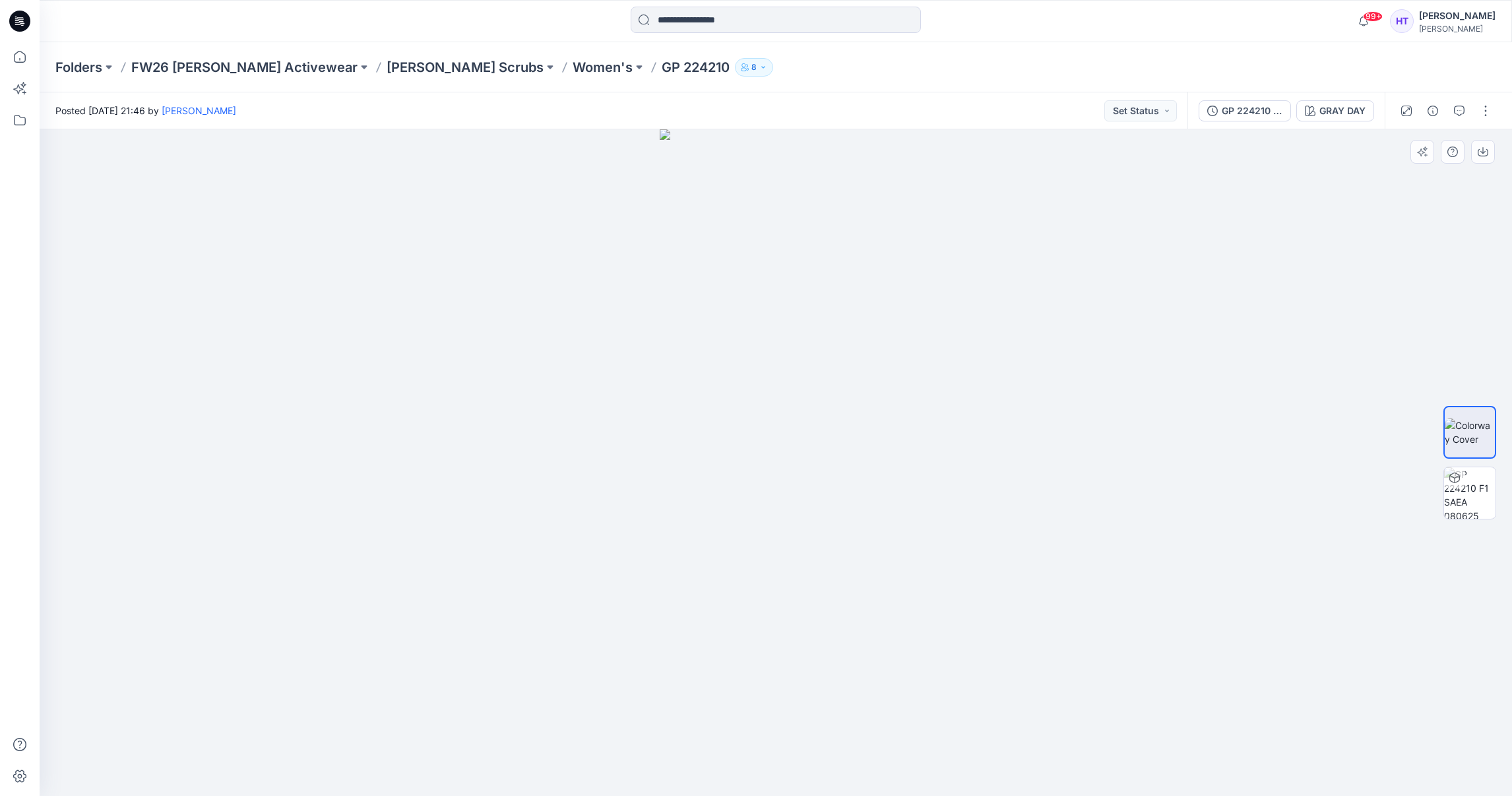
drag, startPoint x: 860, startPoint y: 541, endPoint x: 945, endPoint y: 536, distance: 85.1
click at [944, 536] on div at bounding box center [775, 462] width 1472 height 667
click at [1488, 500] on img at bounding box center [1470, 493] width 51 height 51
